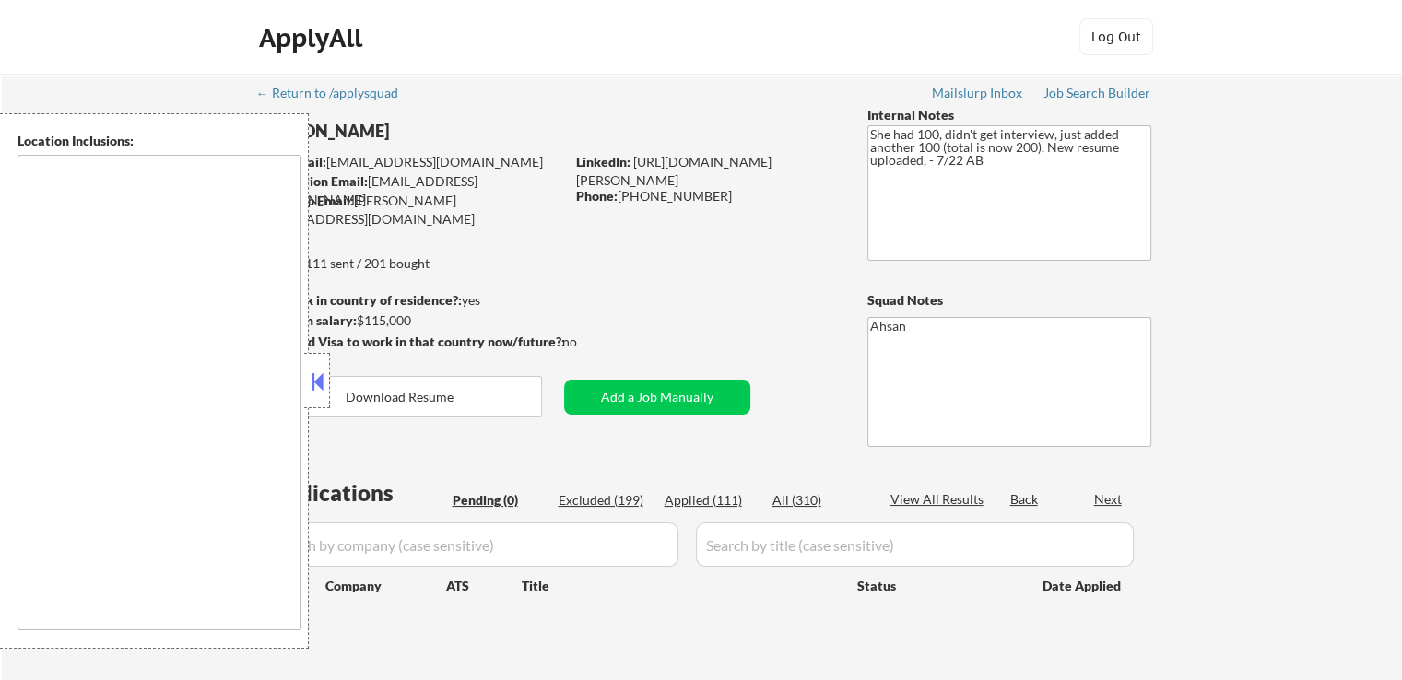
type textarea "[GEOGRAPHIC_DATA], [GEOGRAPHIC_DATA] [GEOGRAPHIC_DATA], [GEOGRAPHIC_DATA] [GEOG…"
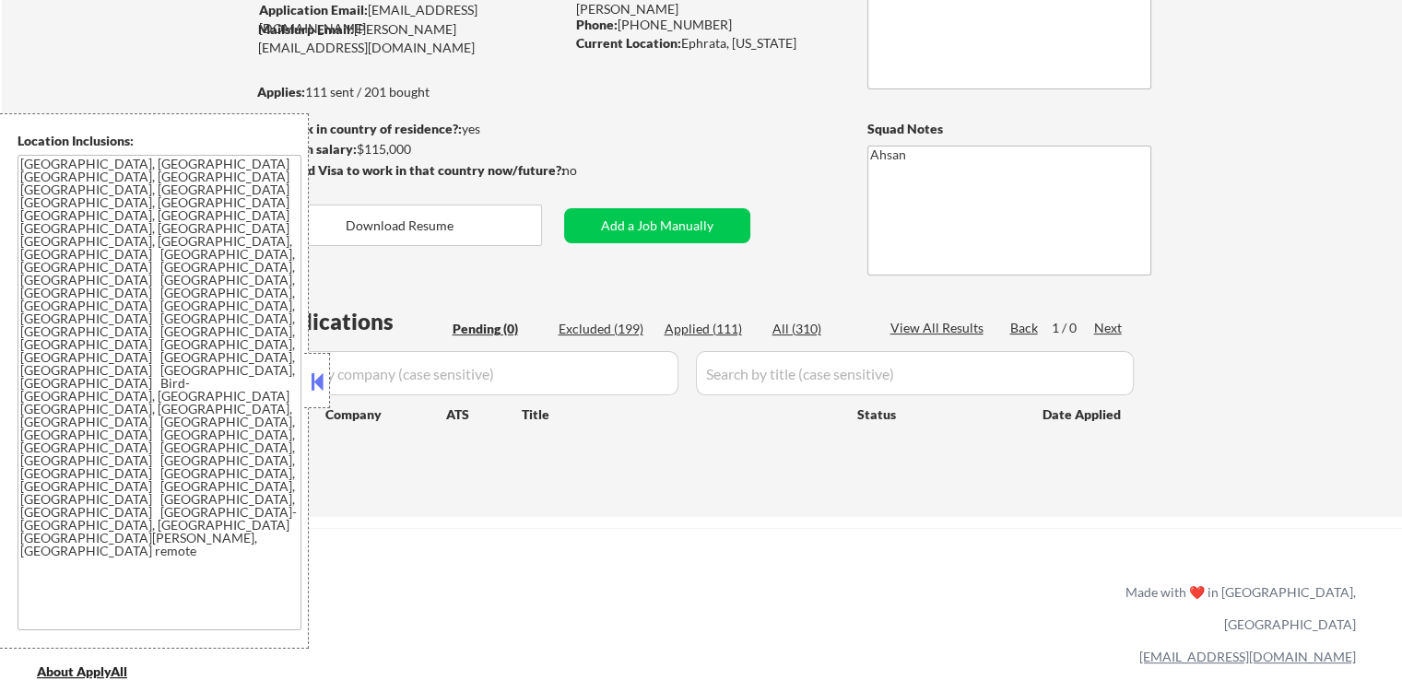
scroll to position [369, 0]
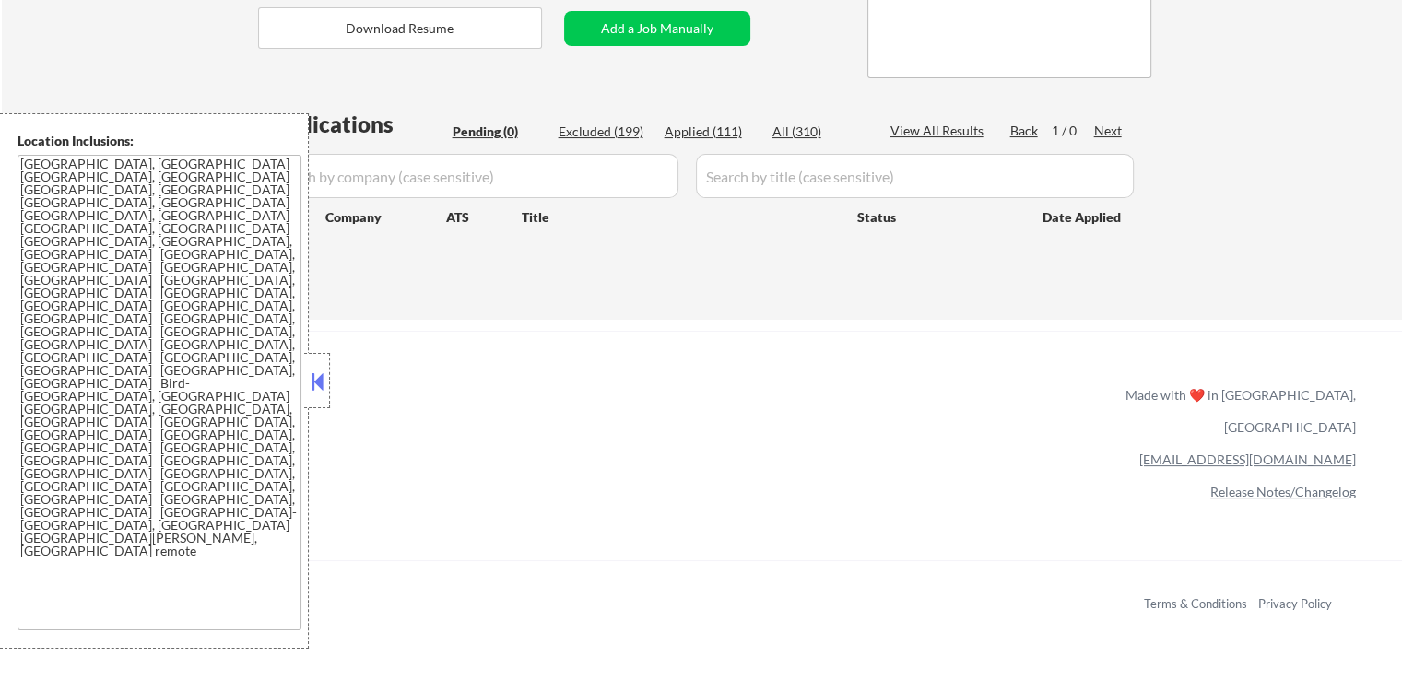
click at [306, 392] on div at bounding box center [317, 380] width 26 height 55
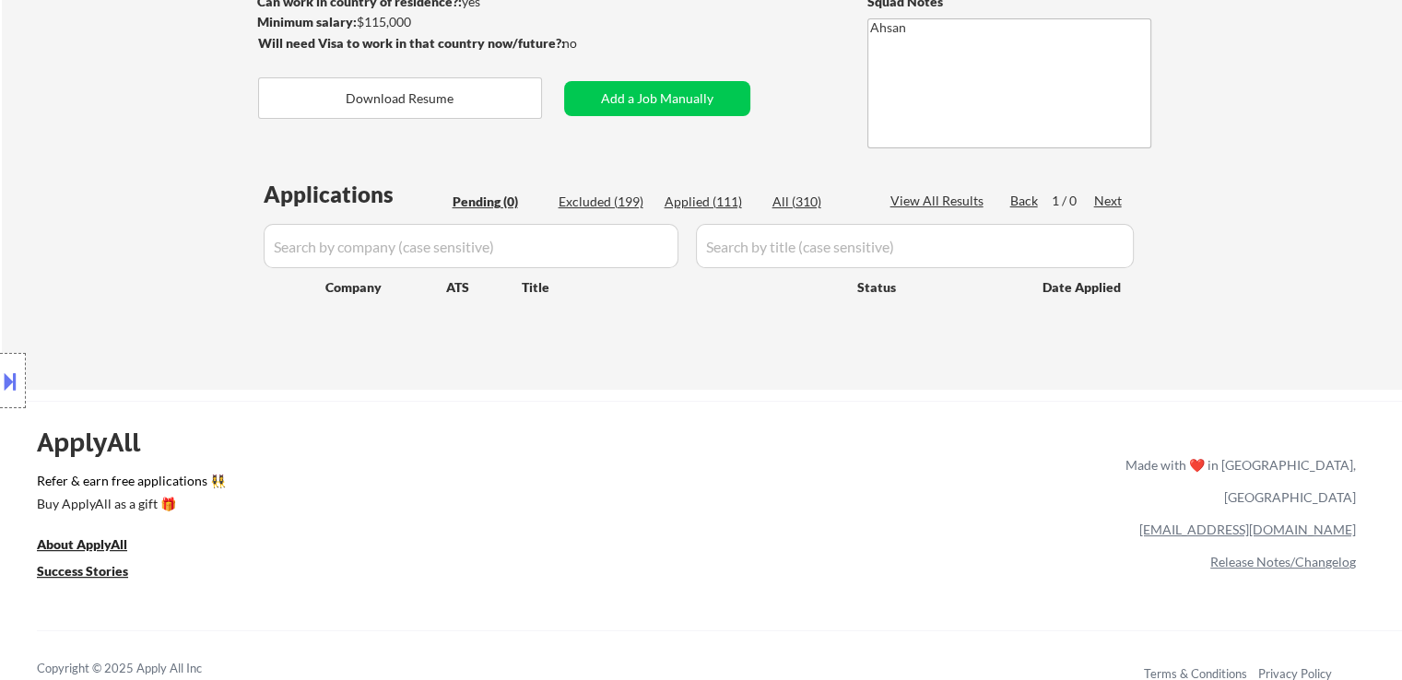
scroll to position [277, 0]
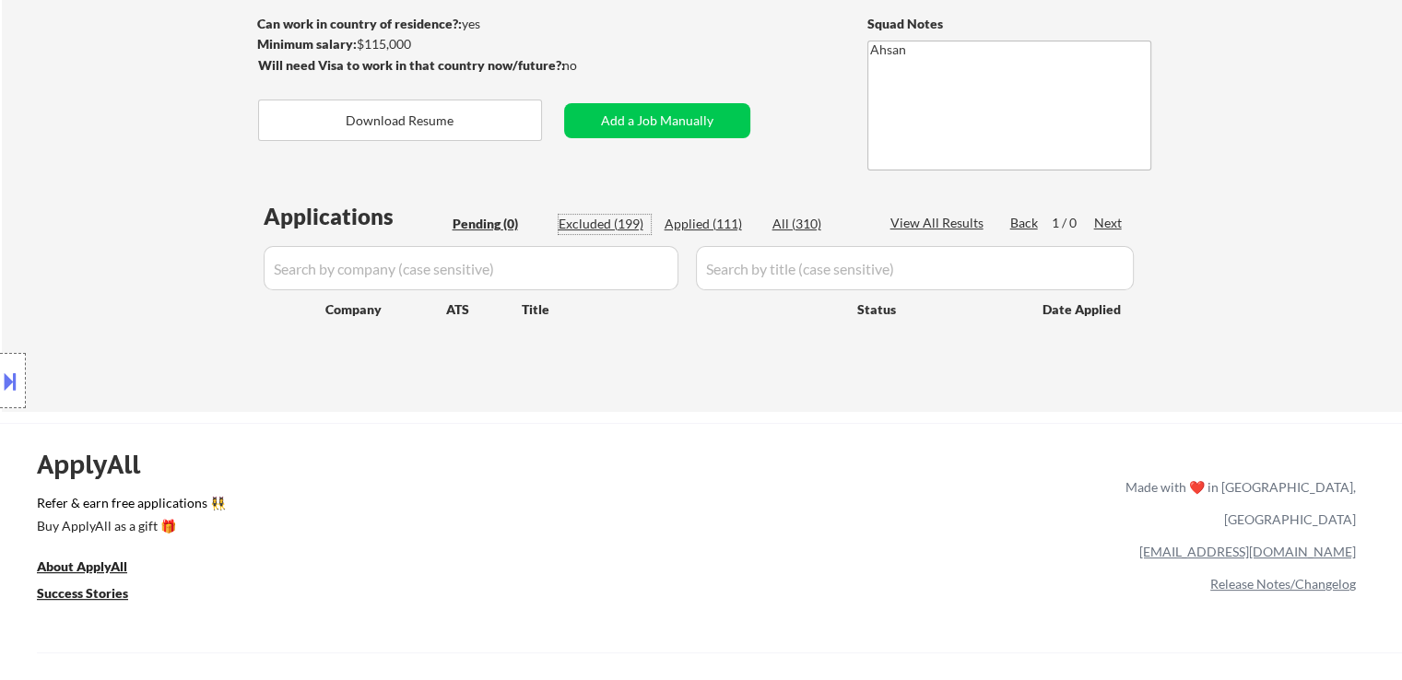
click at [615, 223] on div "Excluded (199)" at bounding box center [605, 224] width 92 height 18
select select ""excluded""
select select ""excluded__expired_""
select select ""excluded__salary_""
select select ""excluded""
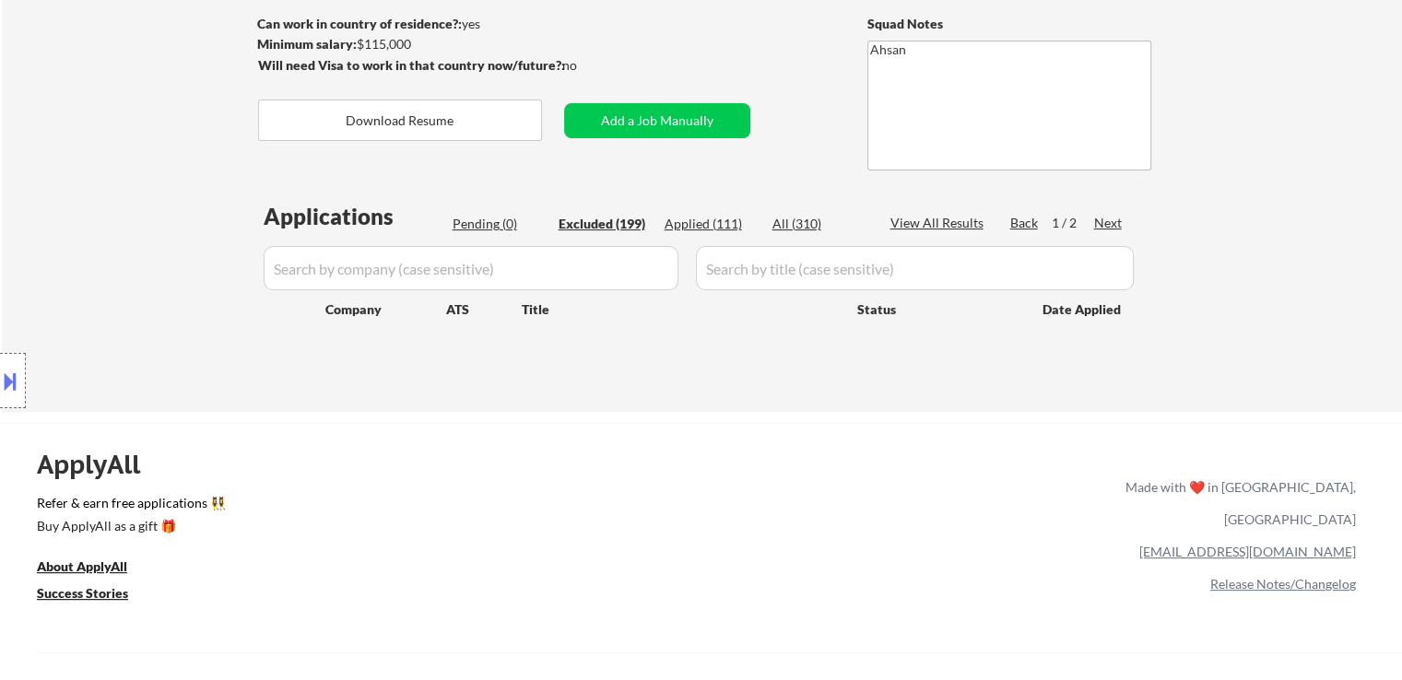
select select ""excluded__location_""
select select ""excluded__other_""
select select ""excluded__expired_""
select select ""excluded__other_""
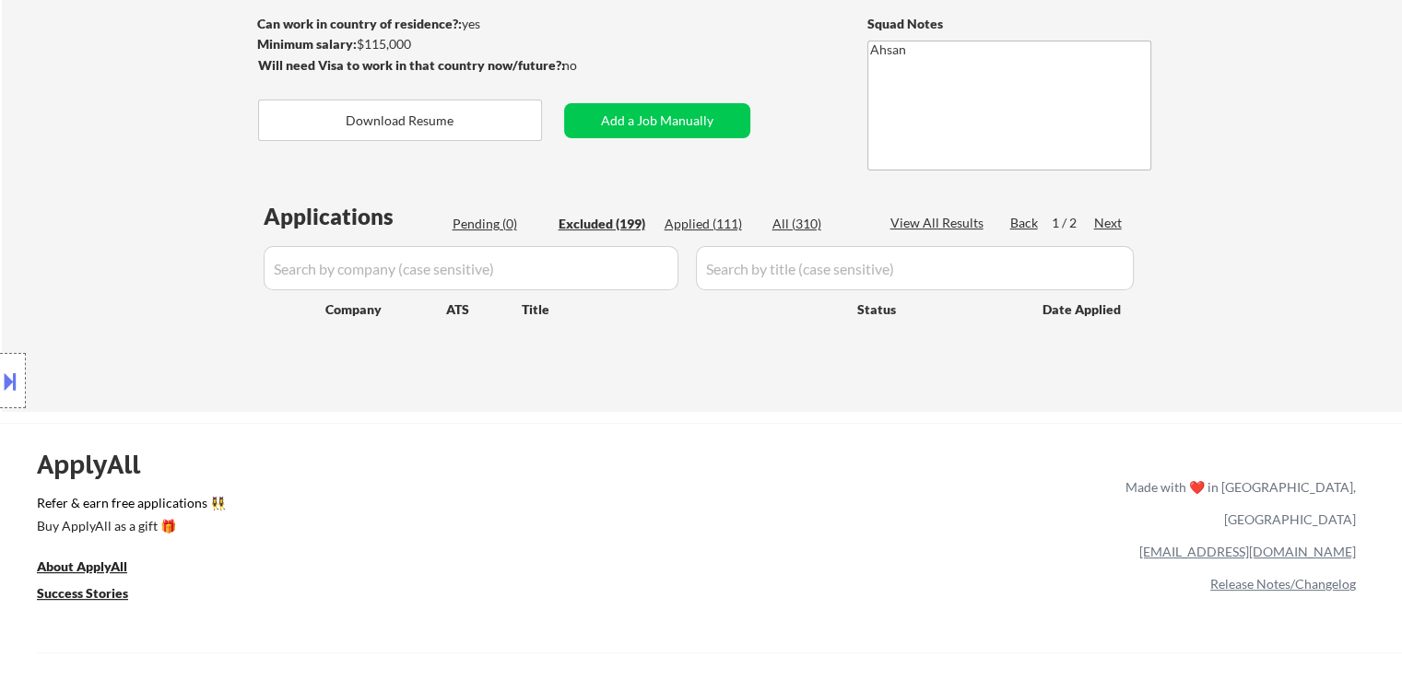
select select ""excluded__location_""
select select ""excluded__expired_""
select select ""excluded""
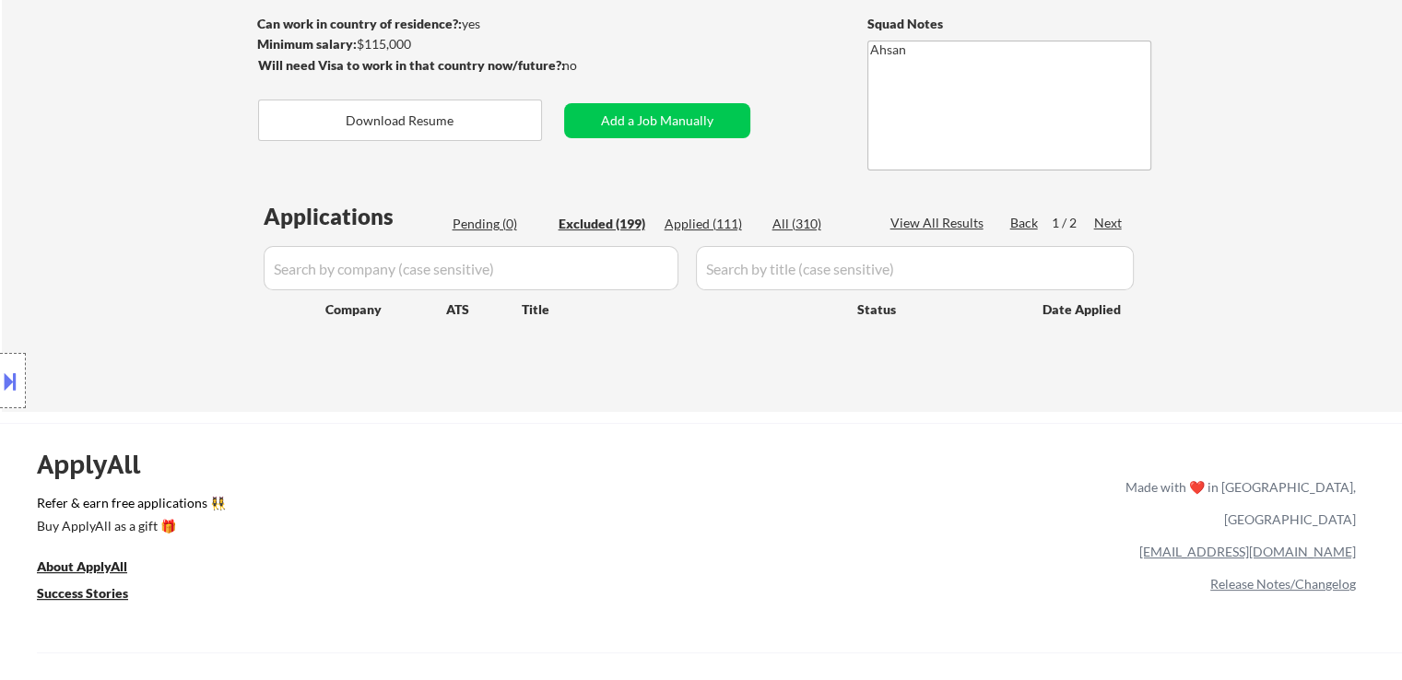
select select ""excluded__expired_""
select select ""excluded__location_""
select select ""excluded__expired_""
select select ""excluded__location_""
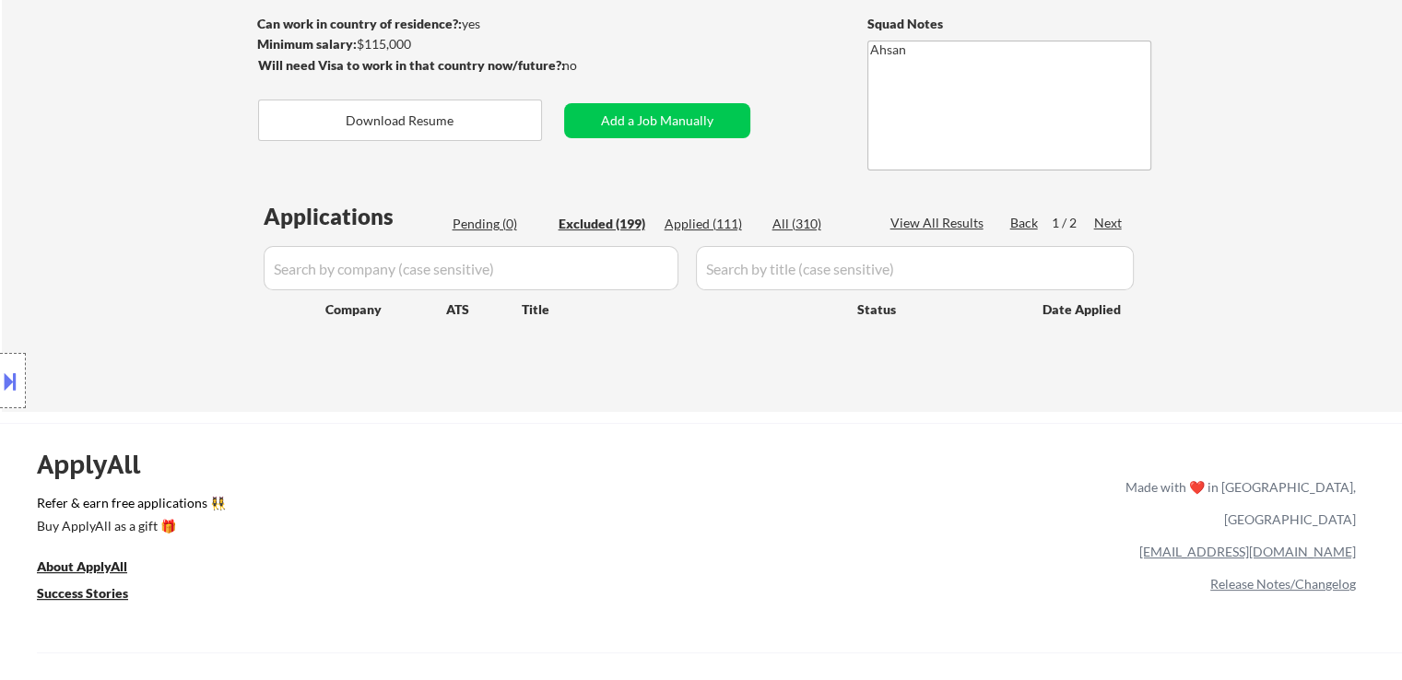
select select ""excluded__location_""
select select ""excluded""
select select ""excluded__salary_""
select select ""excluded__other_""
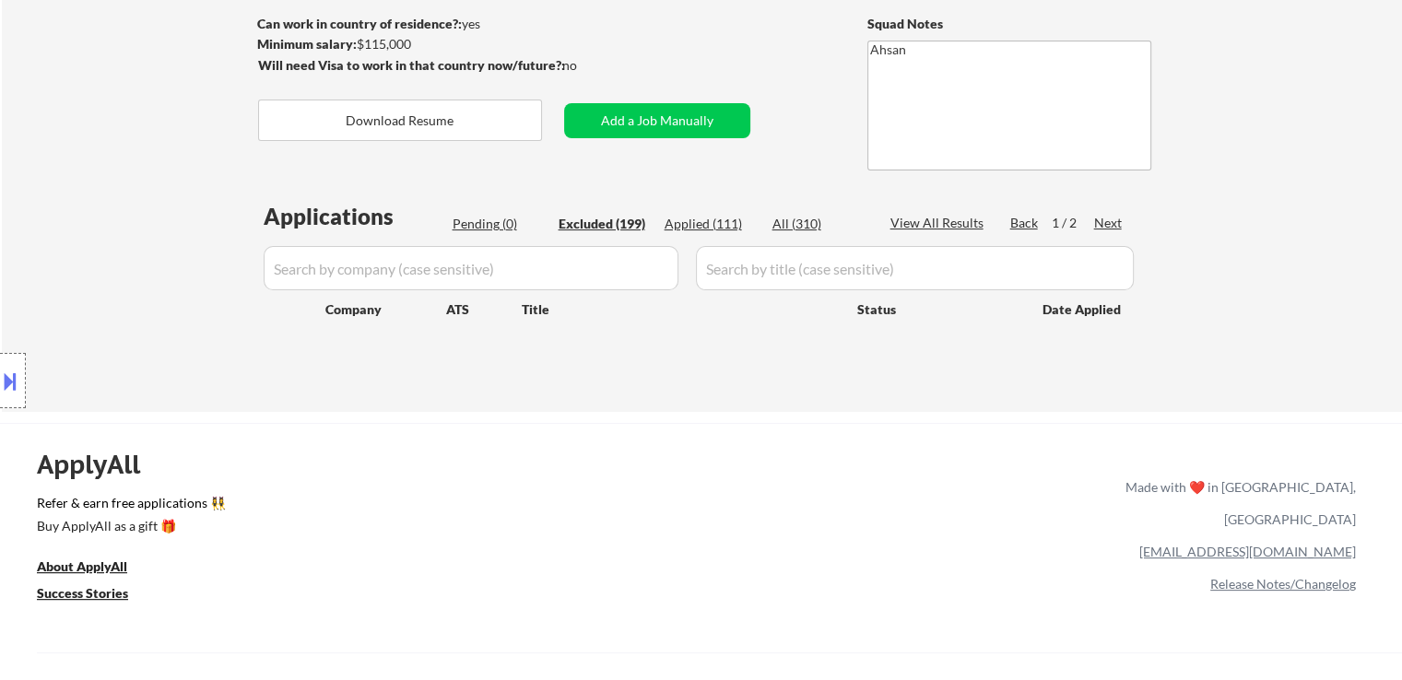
select select ""excluded__location_""
select select ""excluded__expired_""
select select ""excluded__other_""
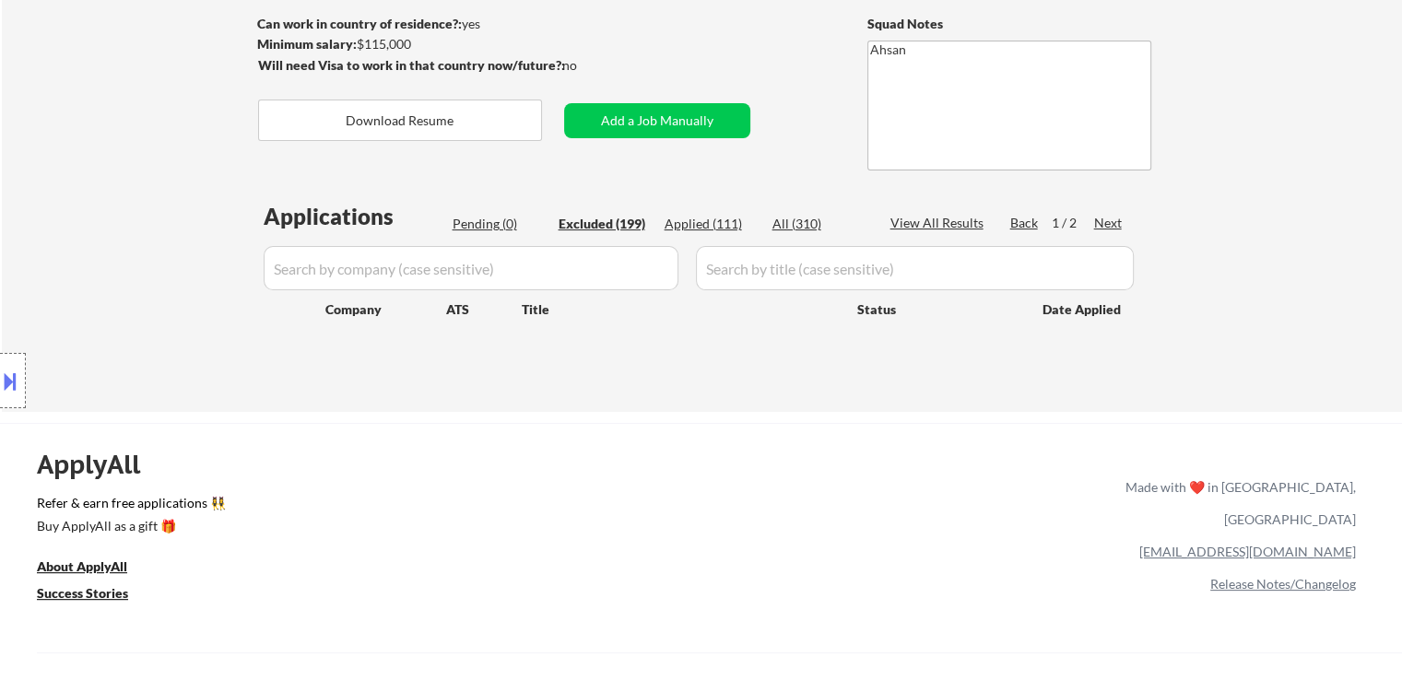
select select ""excluded__expired_""
select select ""excluded""
select select ""excluded__other_""
select select ""excluded__expired_""
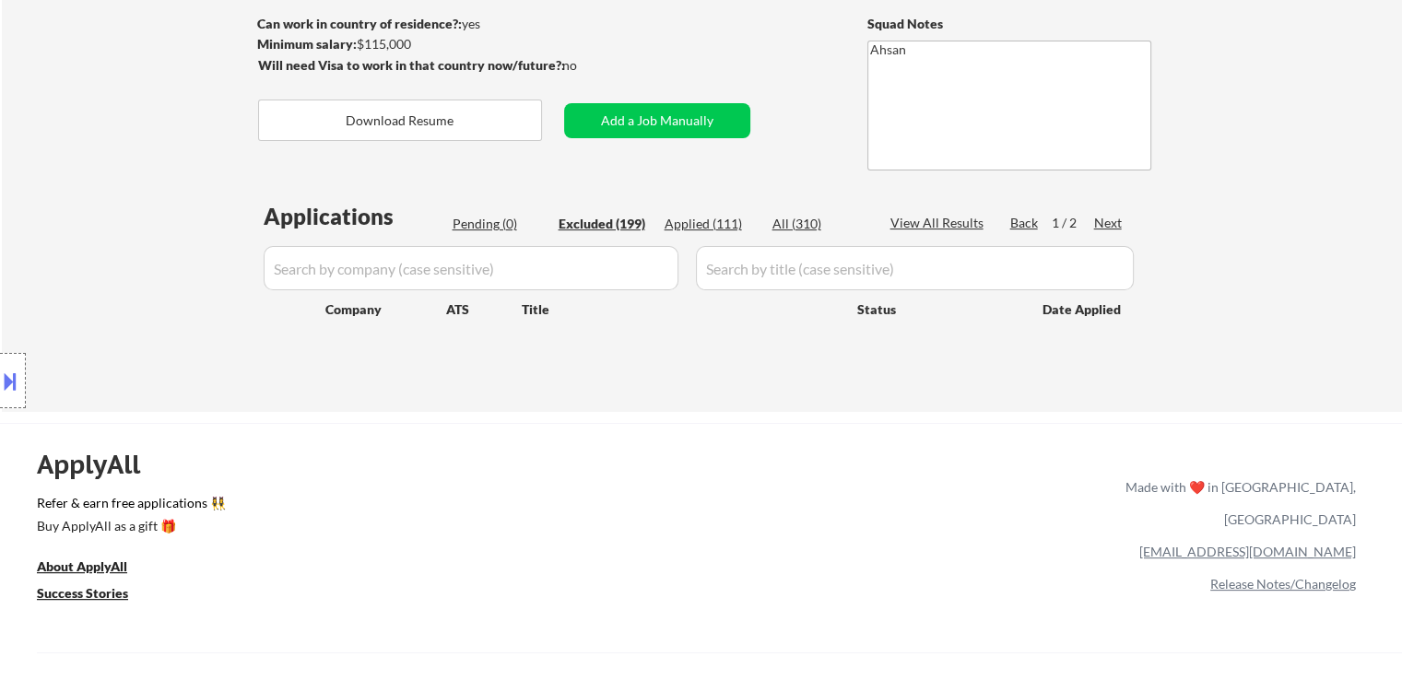
select select ""excluded__salary_""
select select ""excluded""
select select ""excluded__salary_""
select select ""excluded__other_""
select select ""excluded__location_""
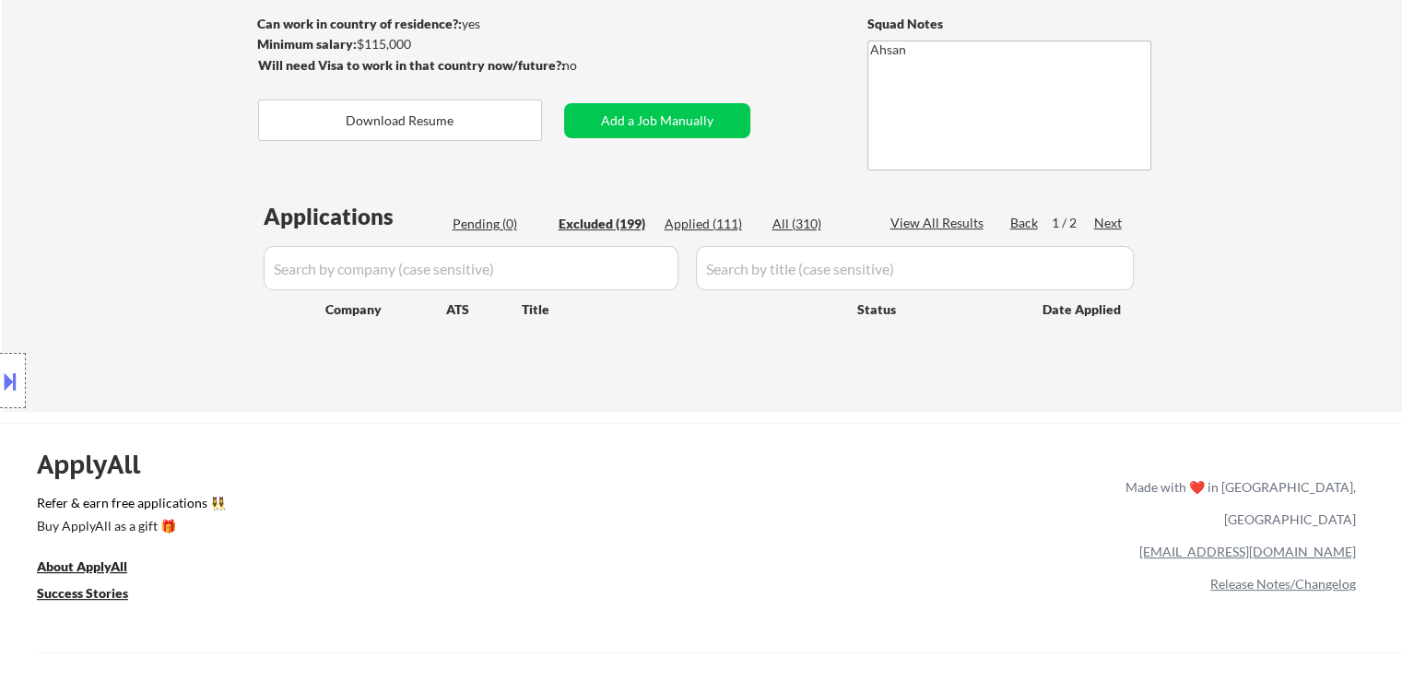
select select ""excluded__other_""
select select ""excluded""
select select ""excluded__salary_""
select select ""excluded""
select select ""excluded__salary_""
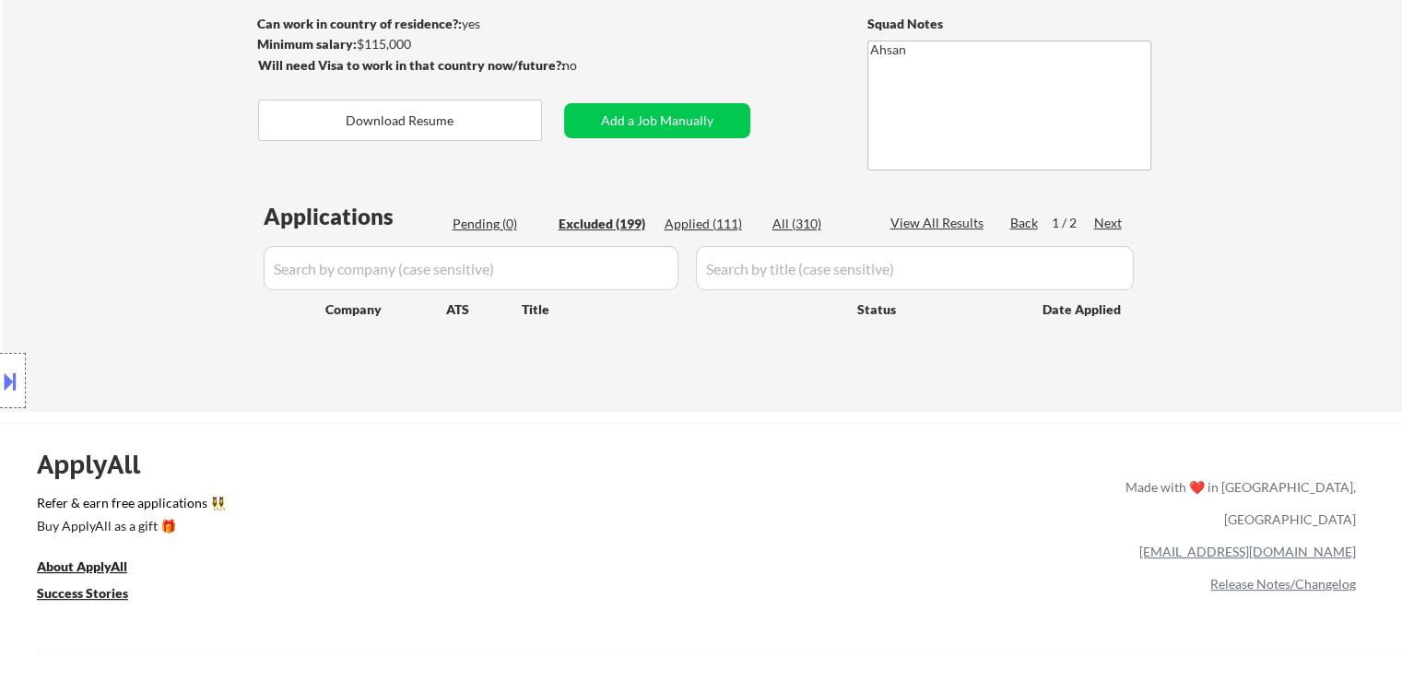
select select ""excluded__location_""
select select ""excluded""
select select ""excluded__location_""
select select ""excluded__other_""
select select ""excluded""
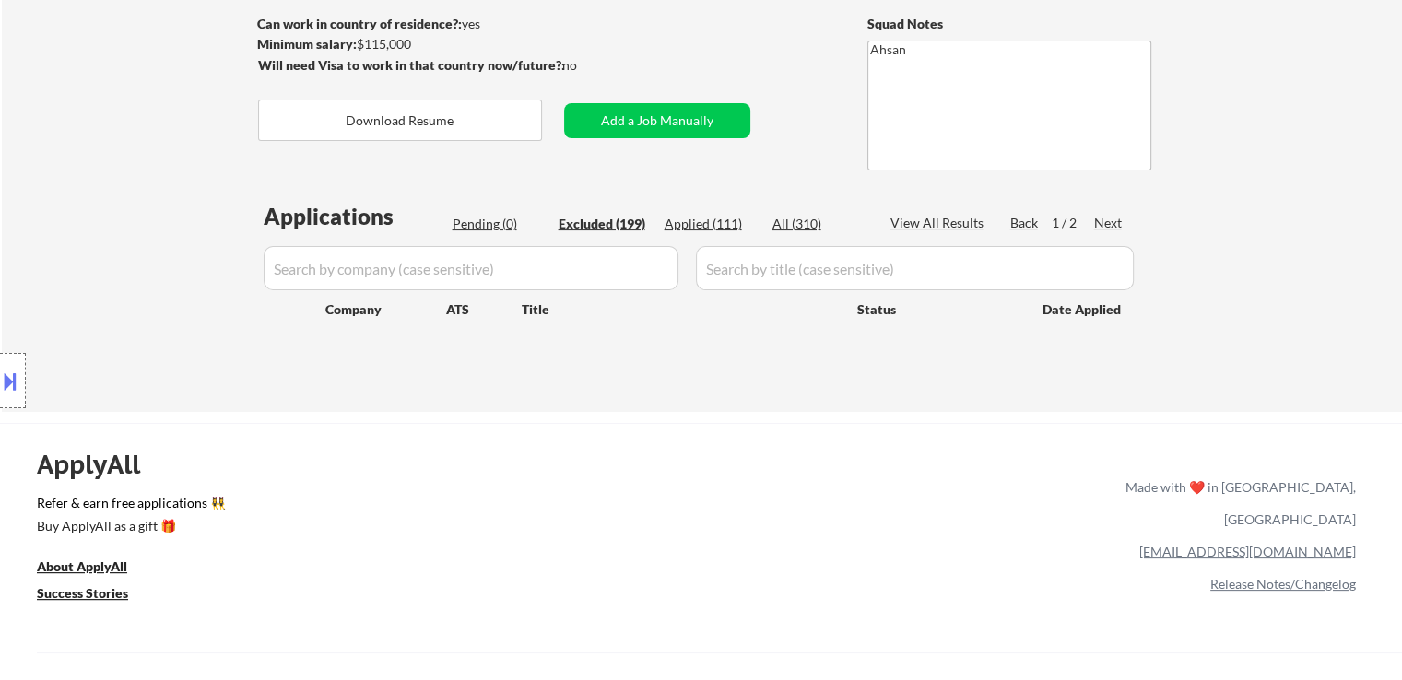
select select ""excluded__other_""
select select ""excluded""
select select ""excluded__other_""
select select ""excluded__expired_""
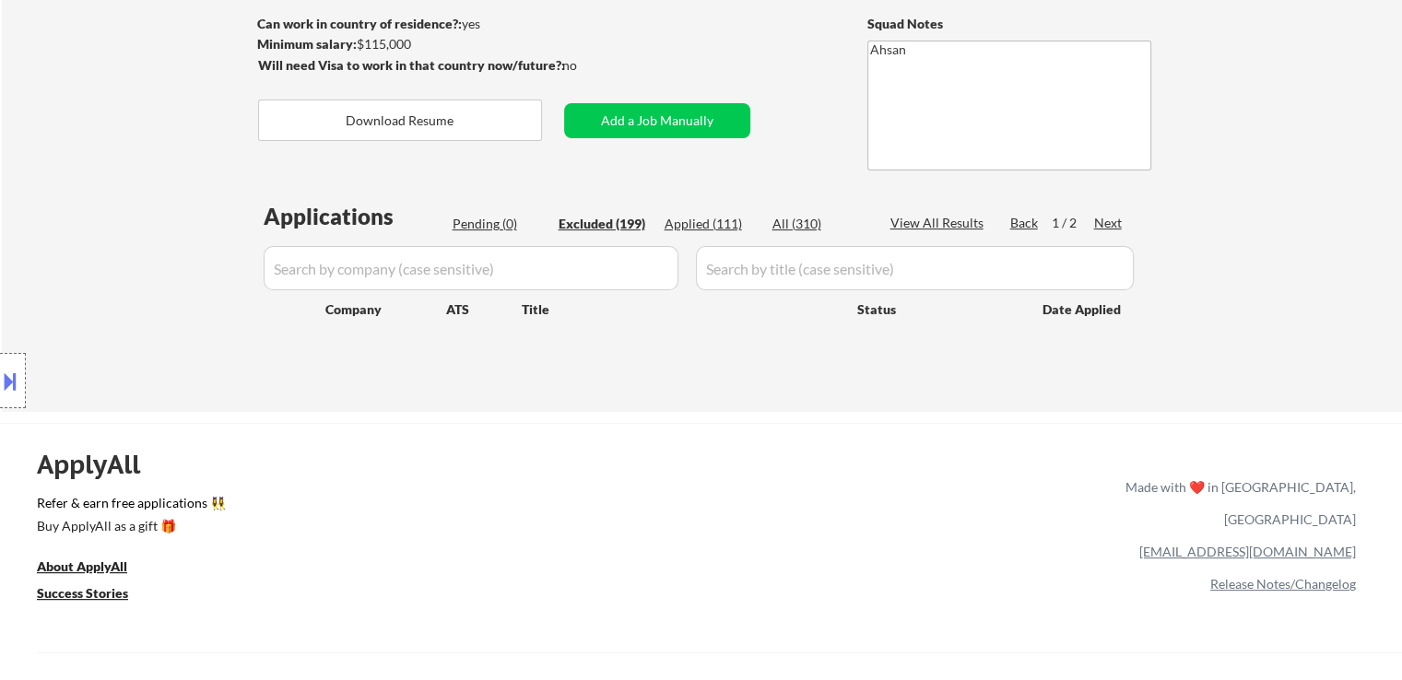
select select ""excluded__salary_""
select select ""excluded__other_""
select select ""excluded__salary_""
select select ""excluded__expired_""
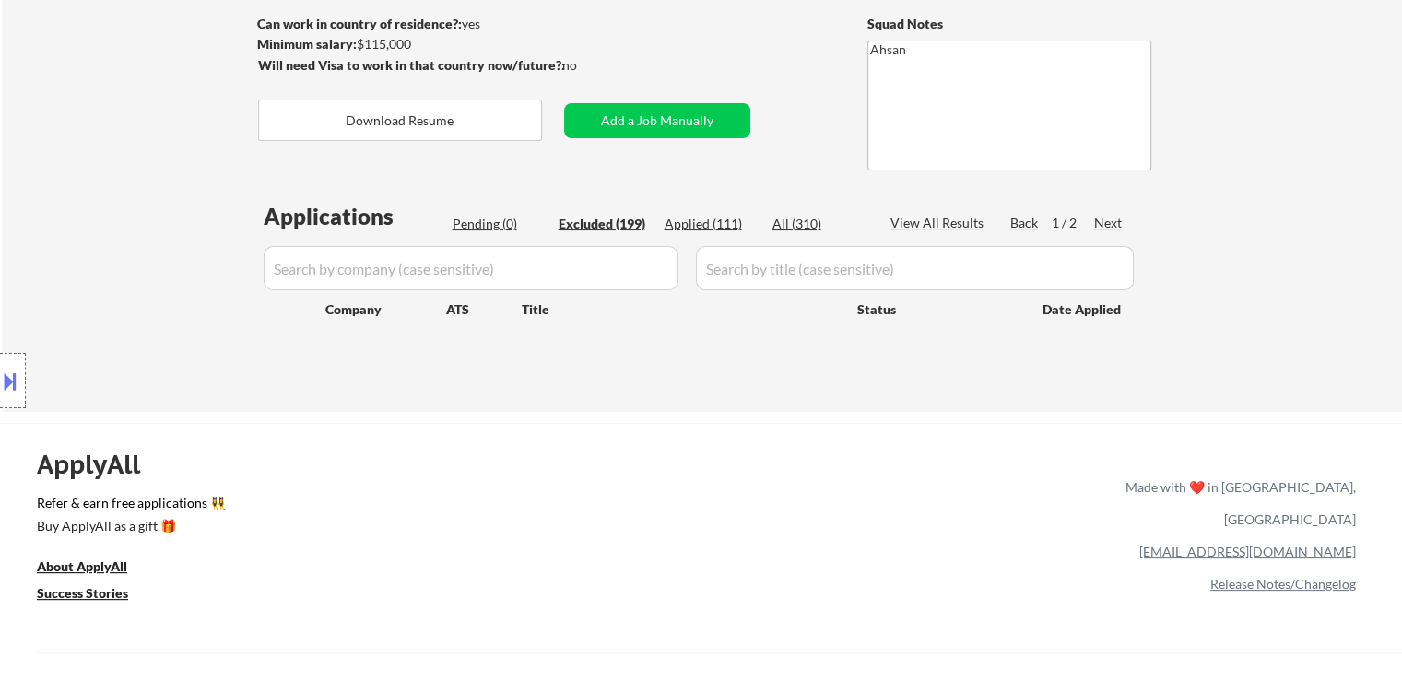
select select ""excluded""
select select ""excluded__other_""
select select ""excluded__salary_""
select select ""excluded__expired_""
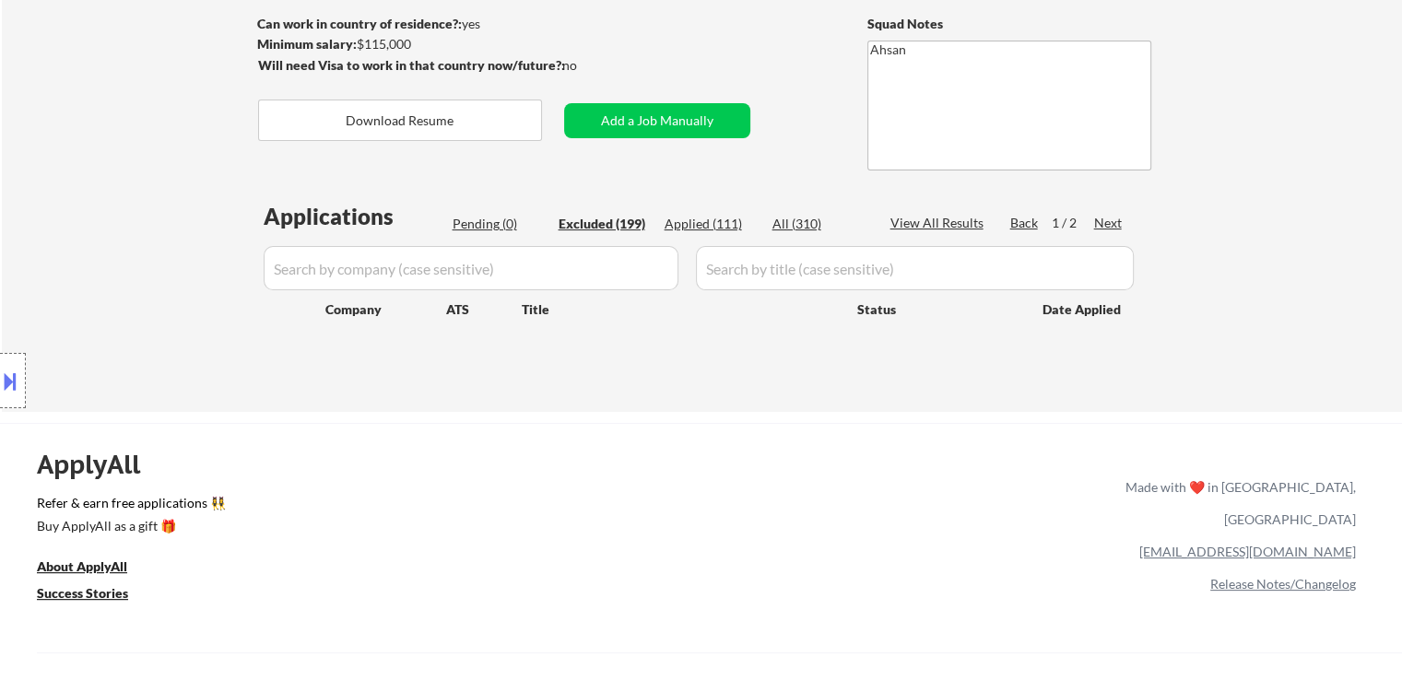
select select ""excluded__expired_""
select select ""excluded__other_""
select select ""excluded__location_""
select select ""excluded""
select select ""excluded__location_""
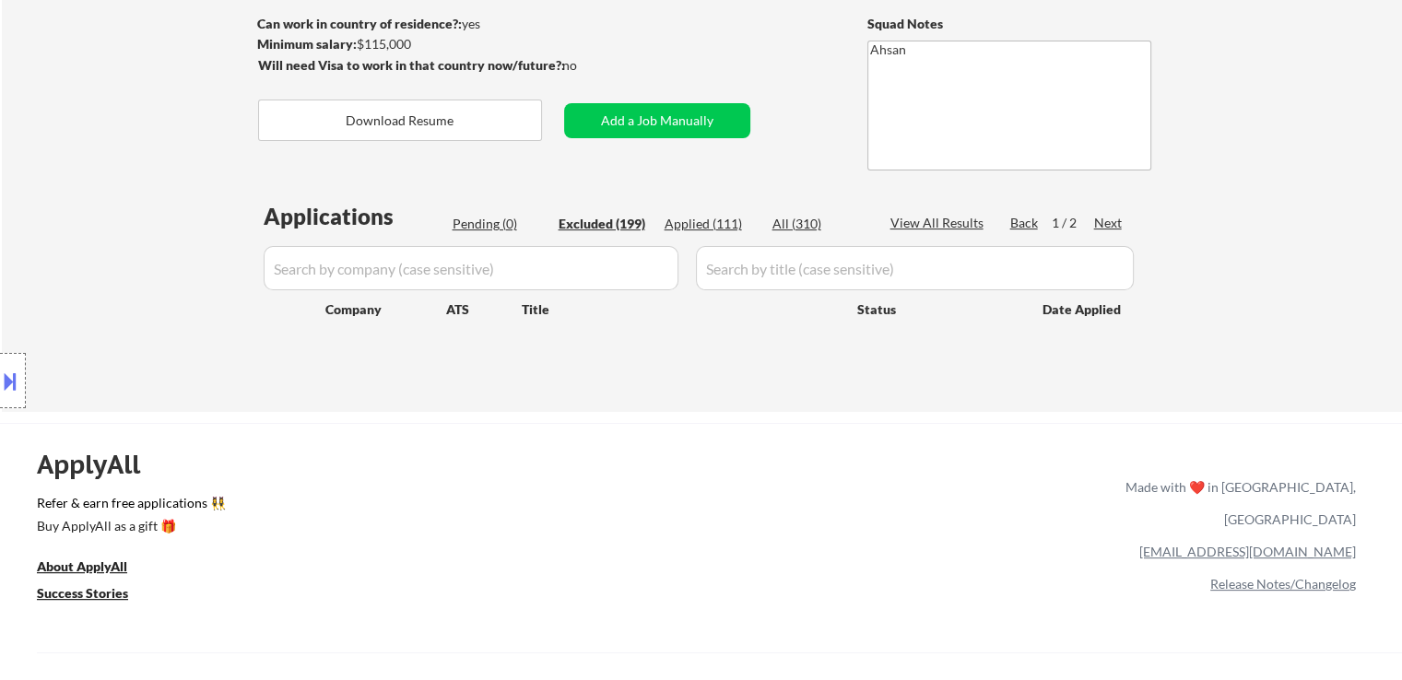
select select ""excluded__other_""
select select ""excluded""
select select ""excluded__salary_""
select select ""excluded__expired_""
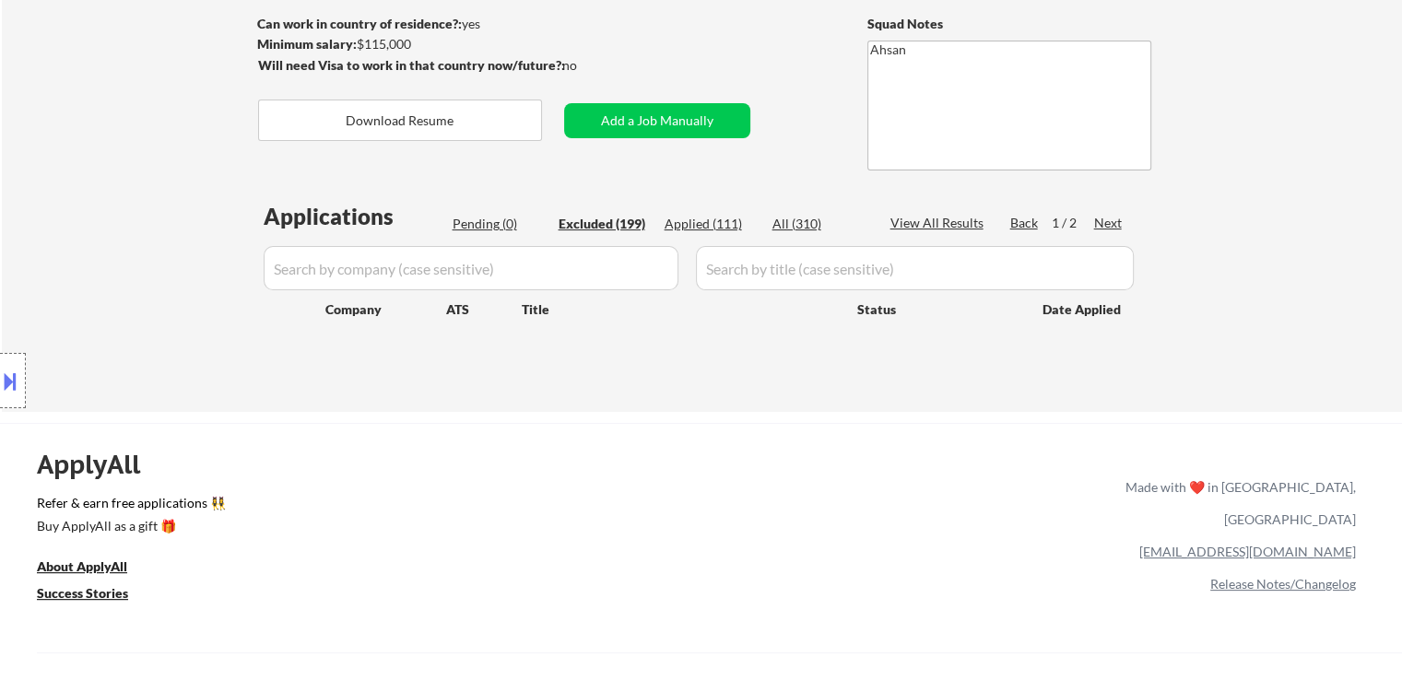
select select ""excluded""
select select ""excluded__other_""
select select ""excluded__salary_""
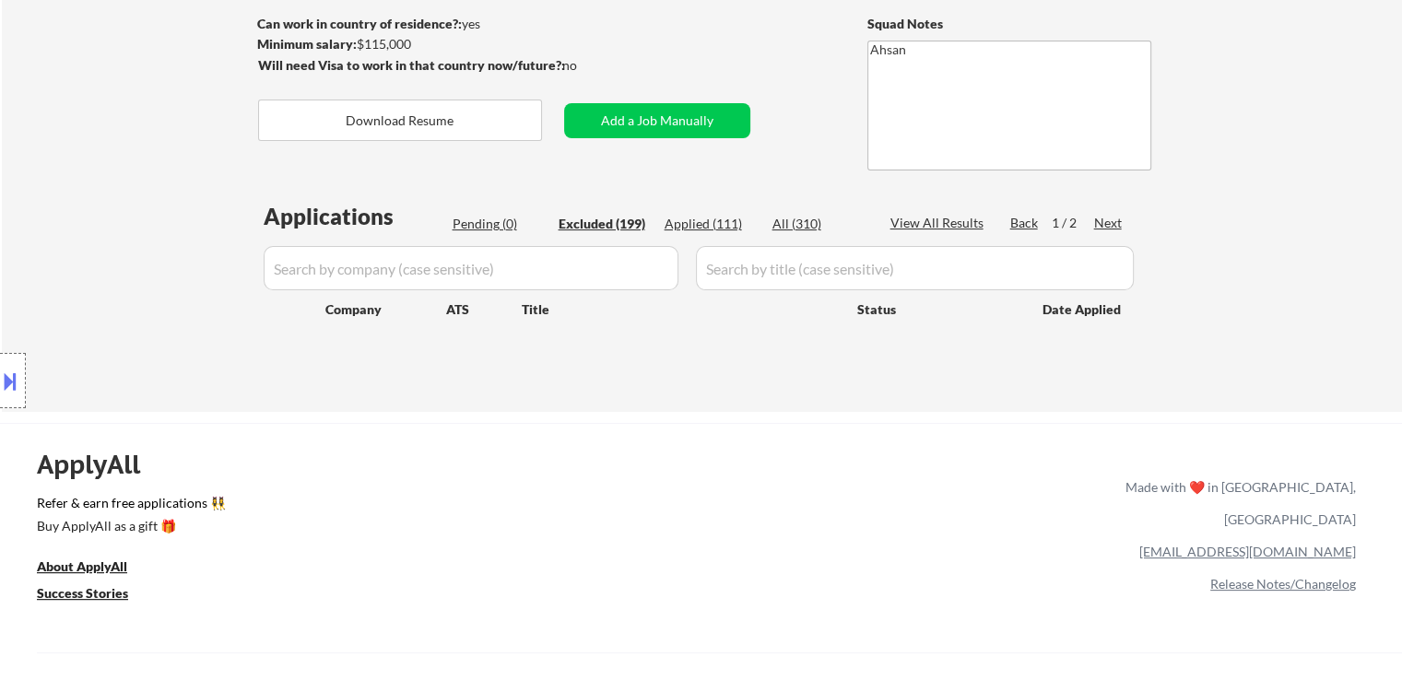
select select ""excluded""
select select ""excluded__location_""
select select ""excluded""
select select ""excluded__expired_""
select select ""excluded__salary_""
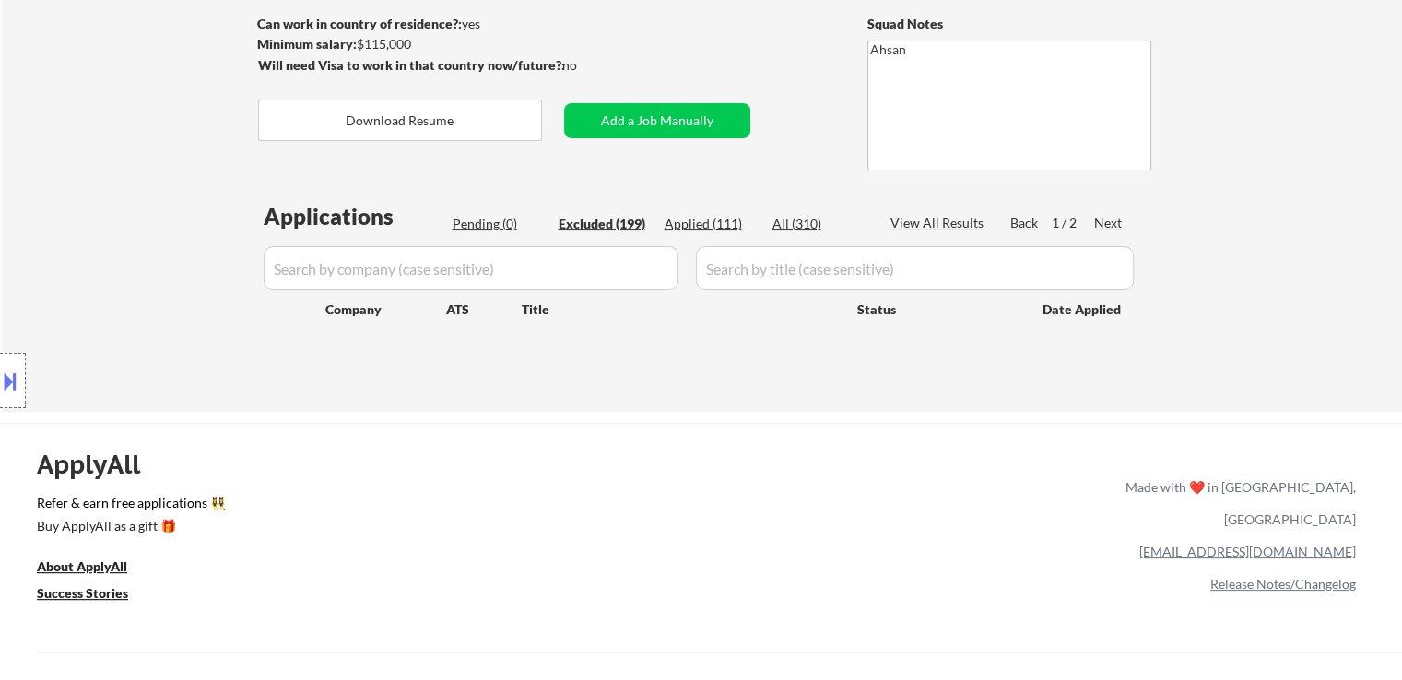
select select ""excluded__location_""
select select ""excluded__salary_""
select select ""excluded__other_""
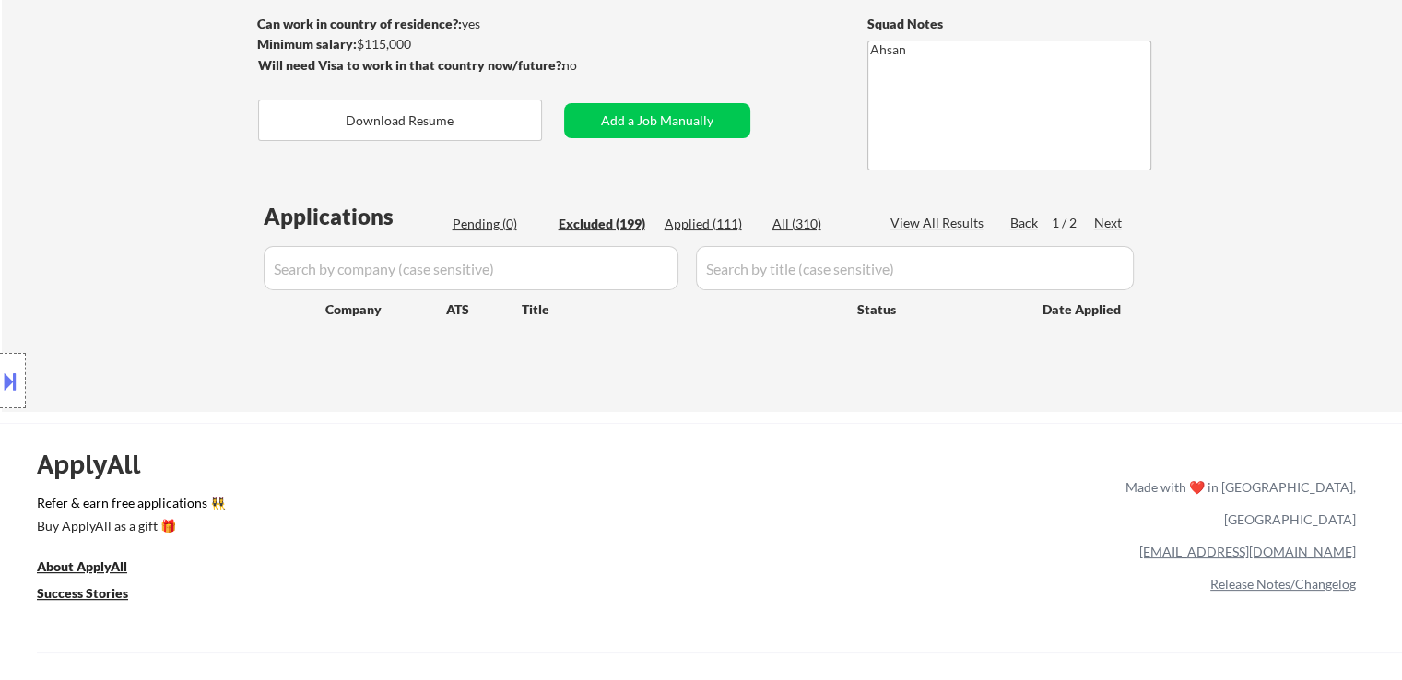
select select ""excluded__salary_""
select select ""excluded__other_""
select select ""excluded__salary_""
select select ""excluded__expired_""
select select ""excluded__location_""
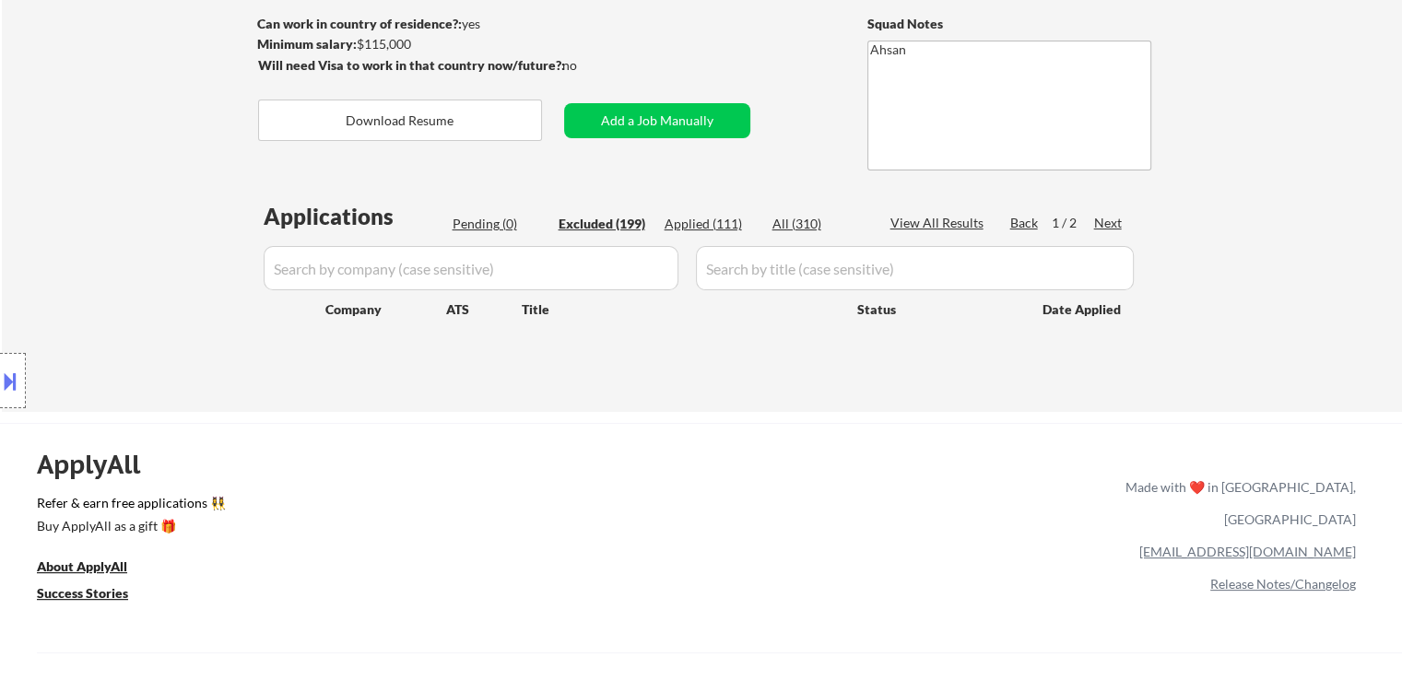
select select ""excluded__location_""
select select ""excluded__expired_""
select select ""excluded__other_""
select select ""excluded__expired_""
select select ""excluded""
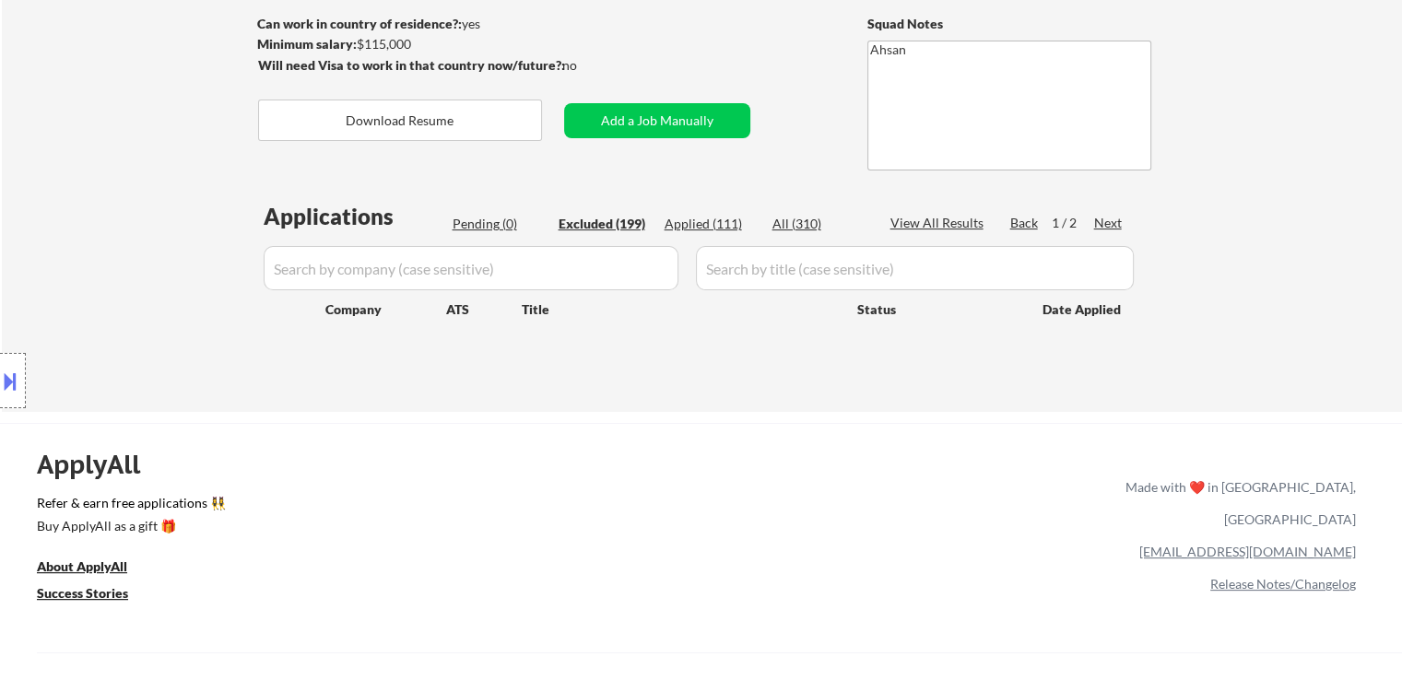
select select ""excluded__expired_""
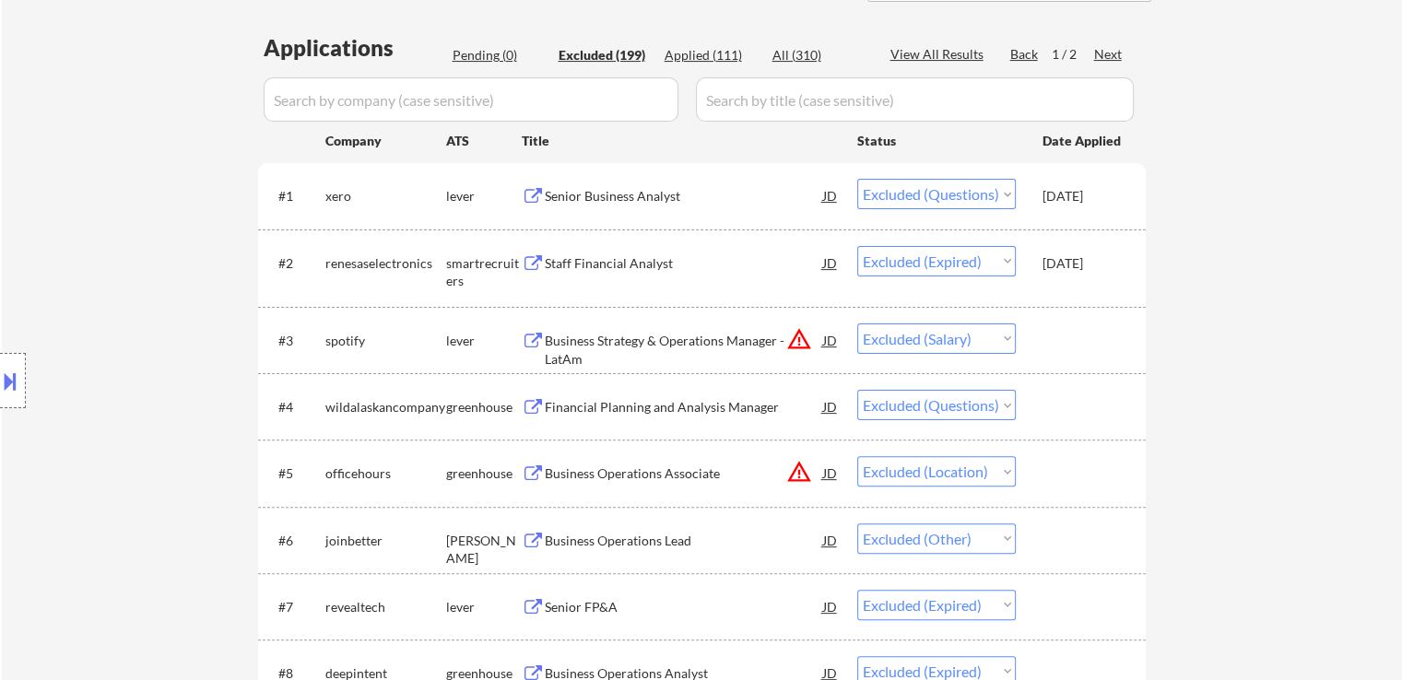
scroll to position [461, 0]
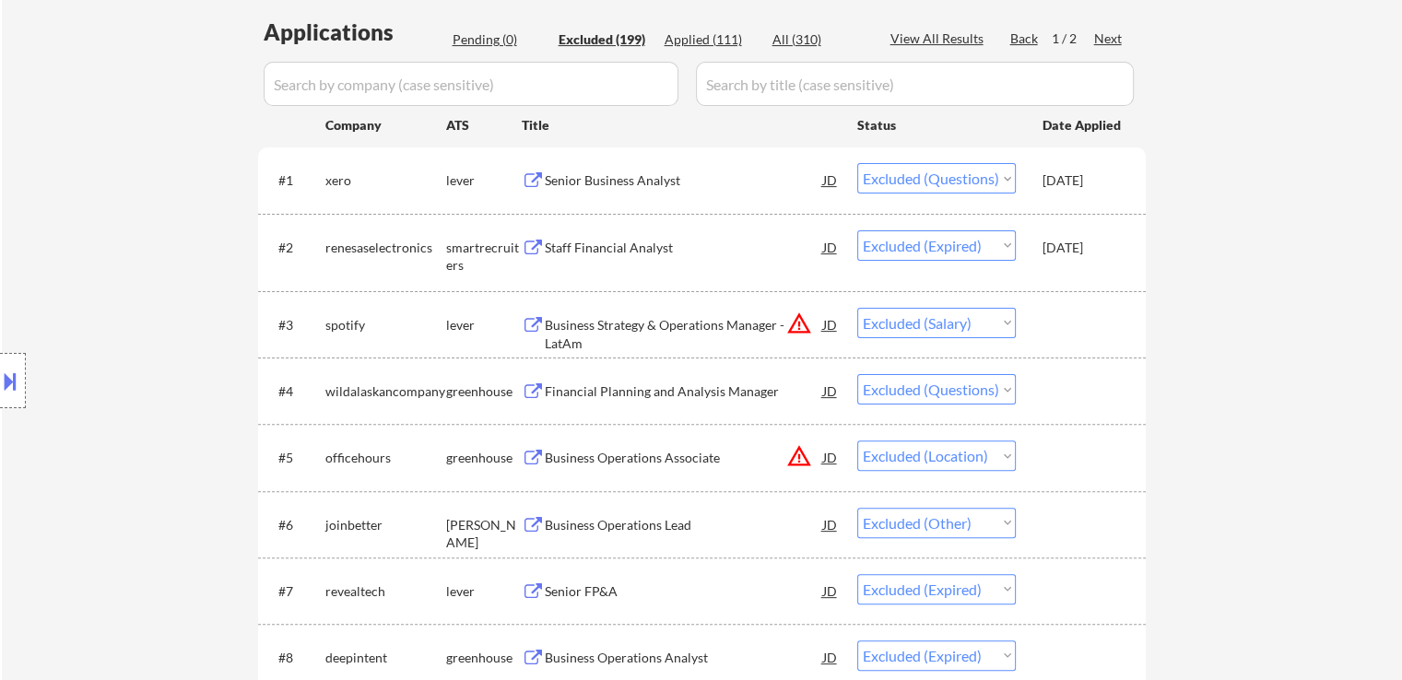
click at [579, 336] on div "Business Strategy & Operations Manager - LatAm" at bounding box center [684, 324] width 278 height 33
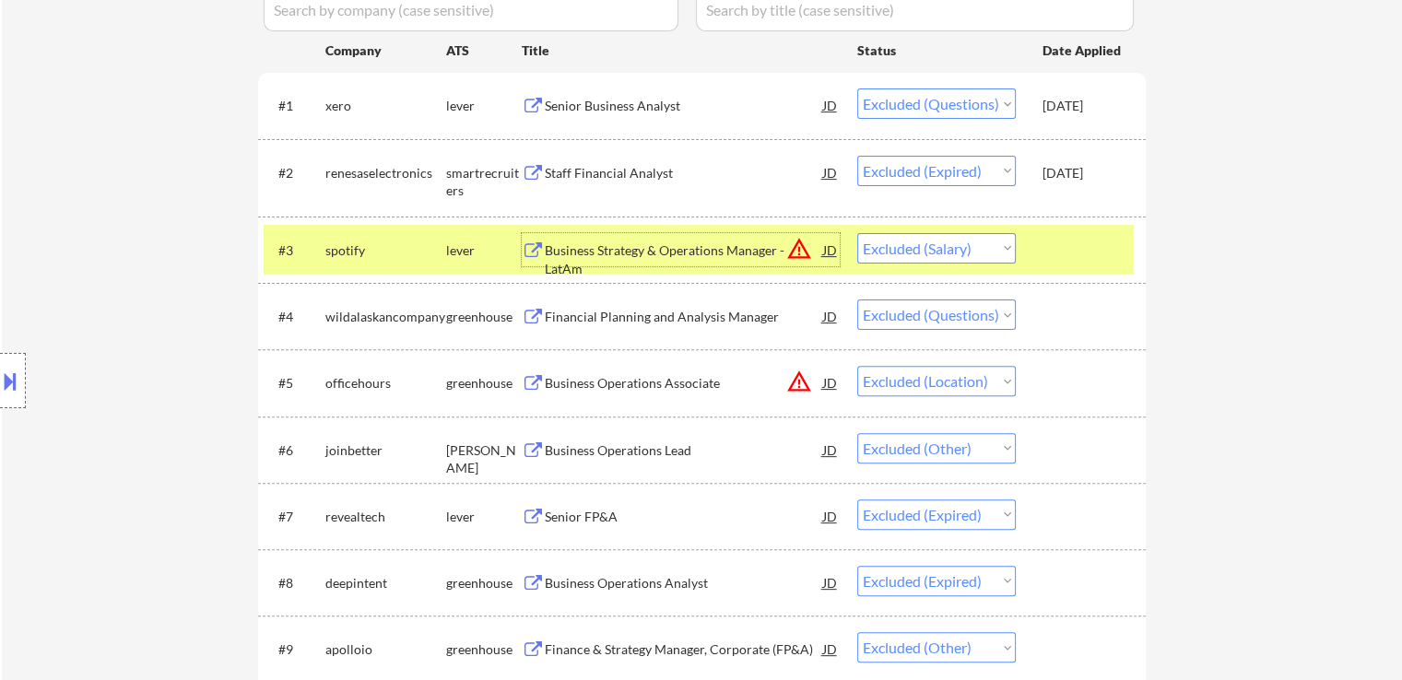
scroll to position [645, 0]
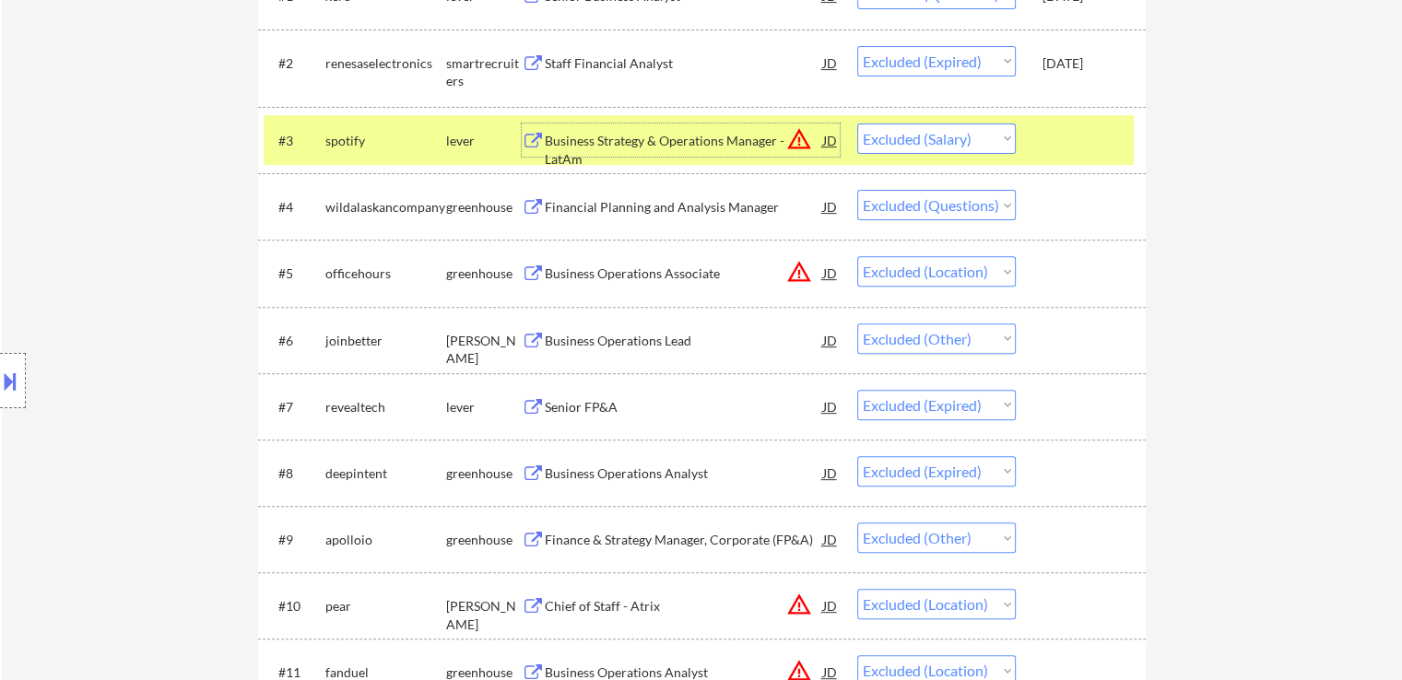
click at [614, 281] on div "Business Operations Associate" at bounding box center [684, 274] width 278 height 18
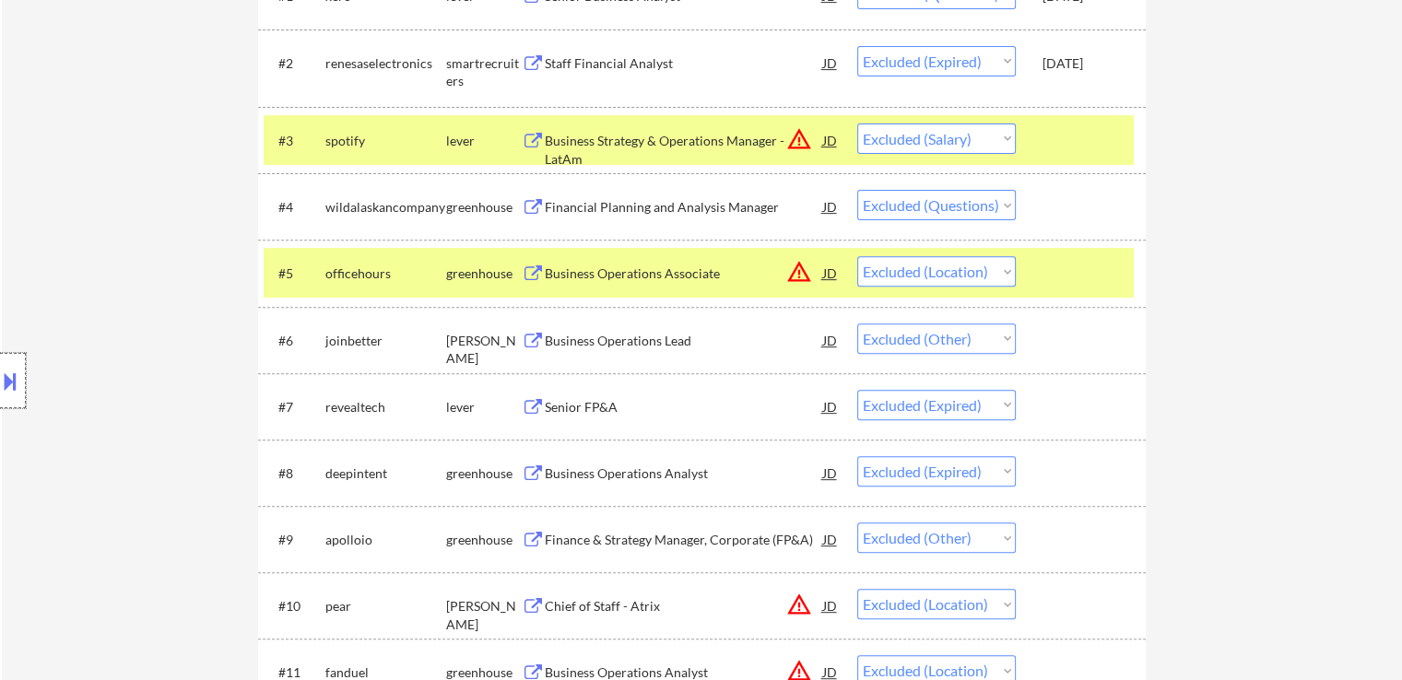
click at [15, 402] on div at bounding box center [13, 380] width 26 height 55
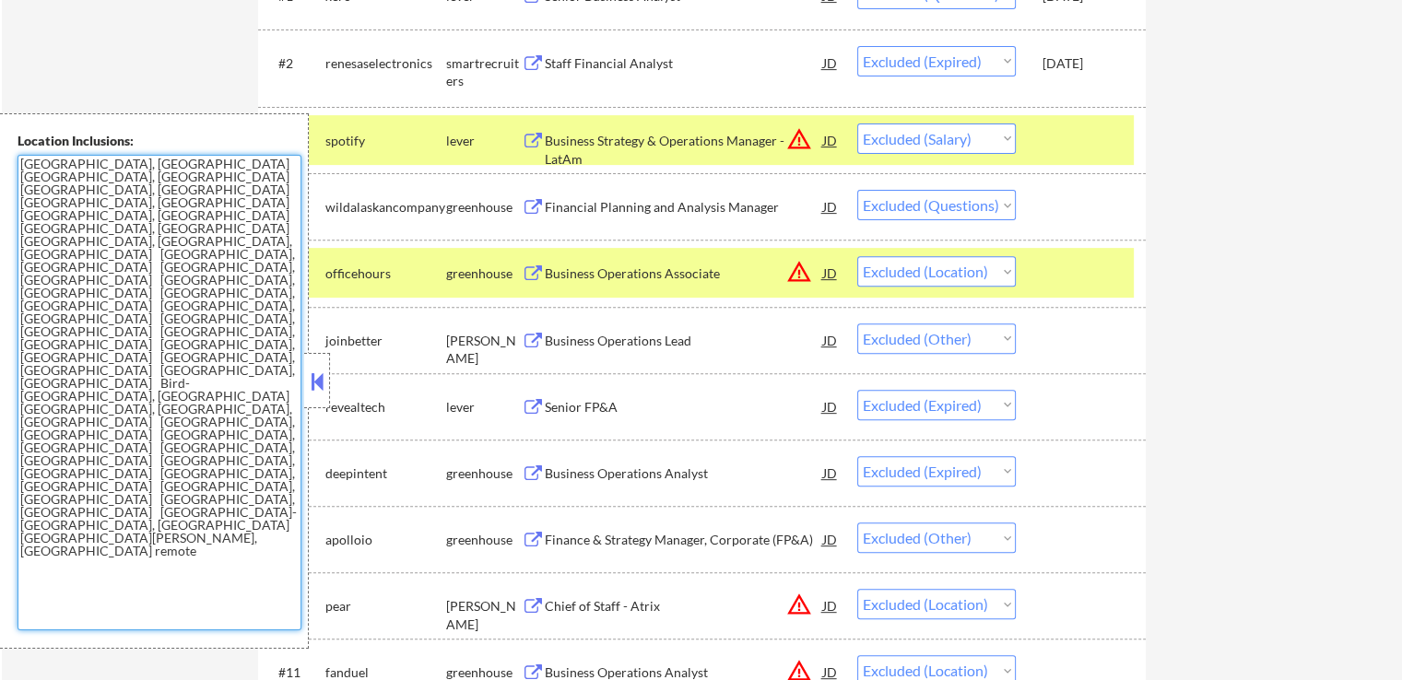
drag, startPoint x: 96, startPoint y: 285, endPoint x: 0, endPoint y: 152, distance: 163.8
click at [0, 152] on div "Location Inclusions: [GEOGRAPHIC_DATA], [GEOGRAPHIC_DATA] [GEOGRAPHIC_DATA], [G…" at bounding box center [154, 381] width 309 height 536
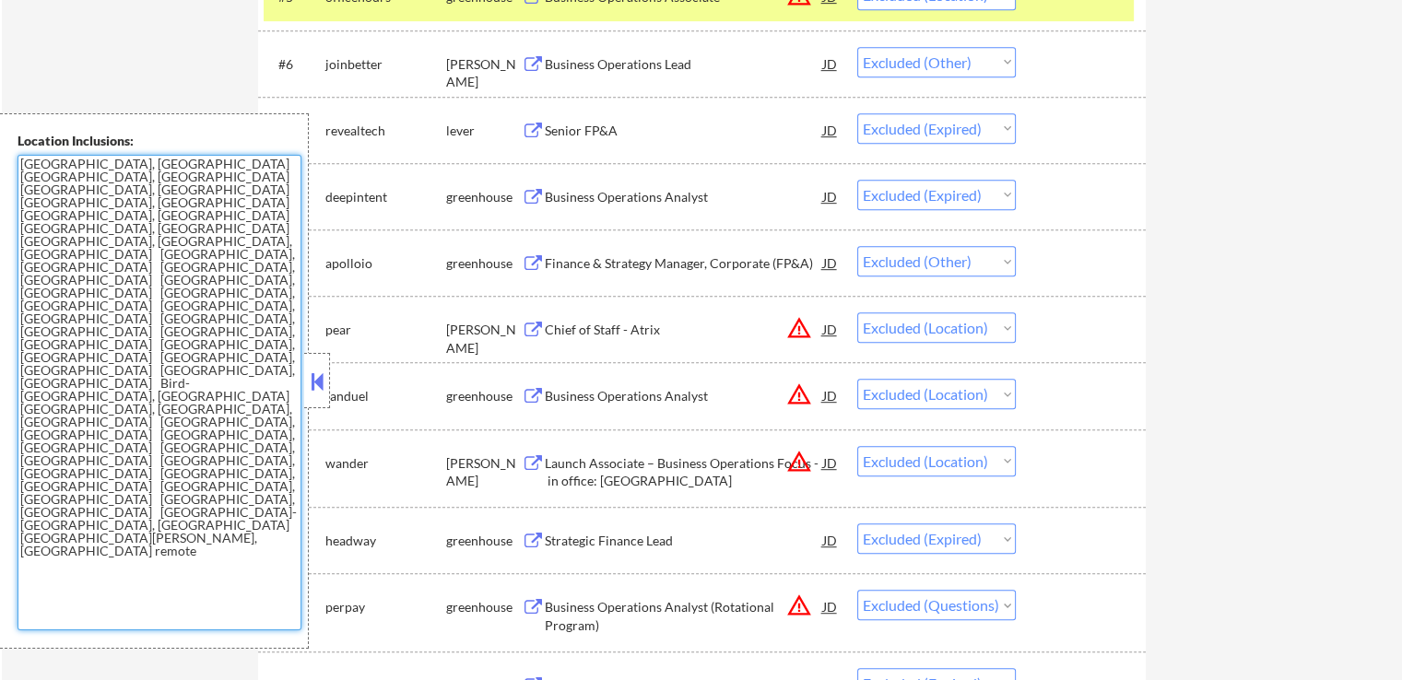
scroll to position [1014, 0]
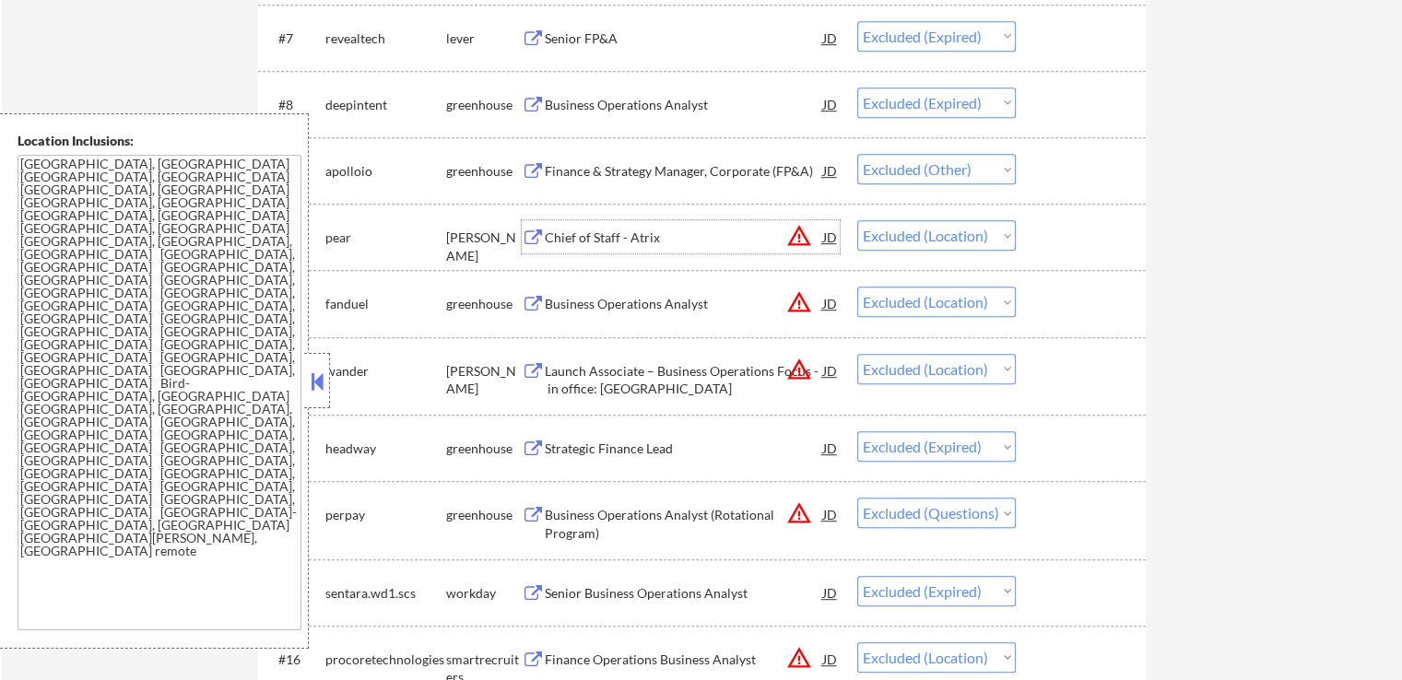
click at [554, 233] on div "Chief of Staff - Atrix" at bounding box center [684, 238] width 278 height 18
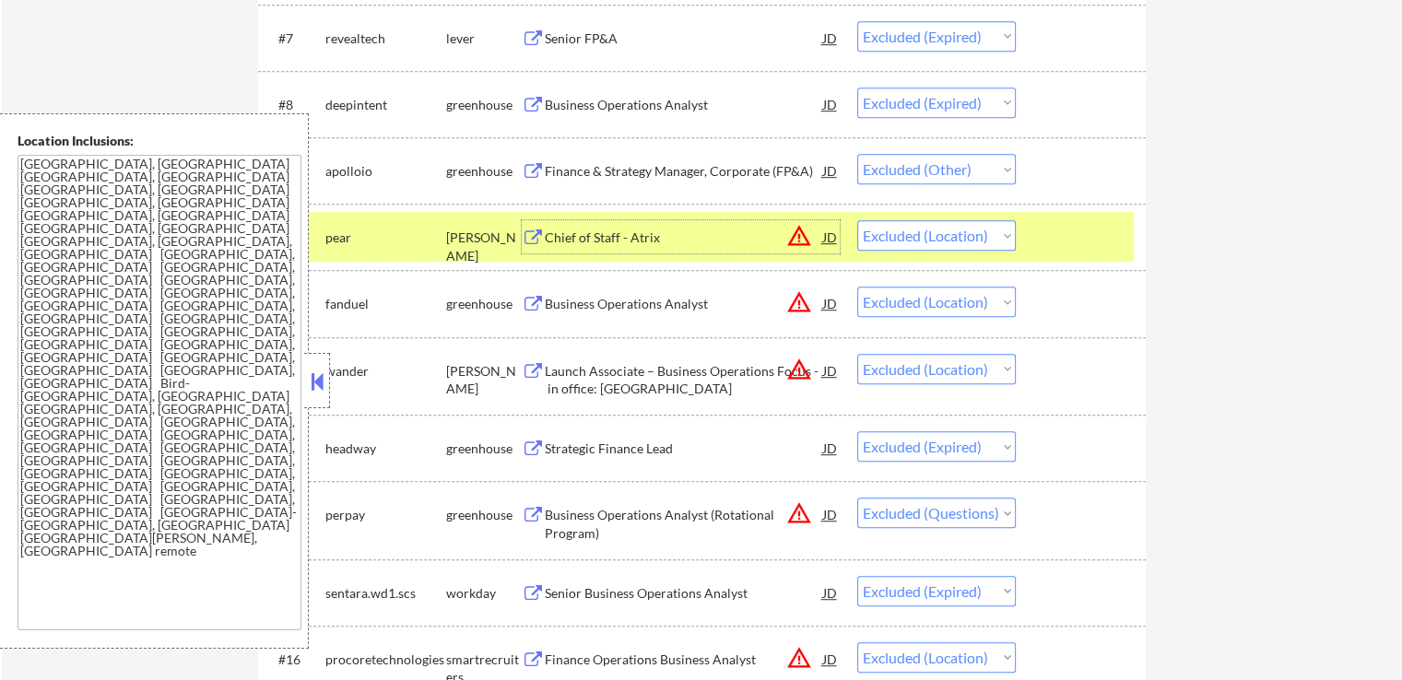
click at [641, 301] on div "Business Operations Analyst" at bounding box center [684, 304] width 278 height 18
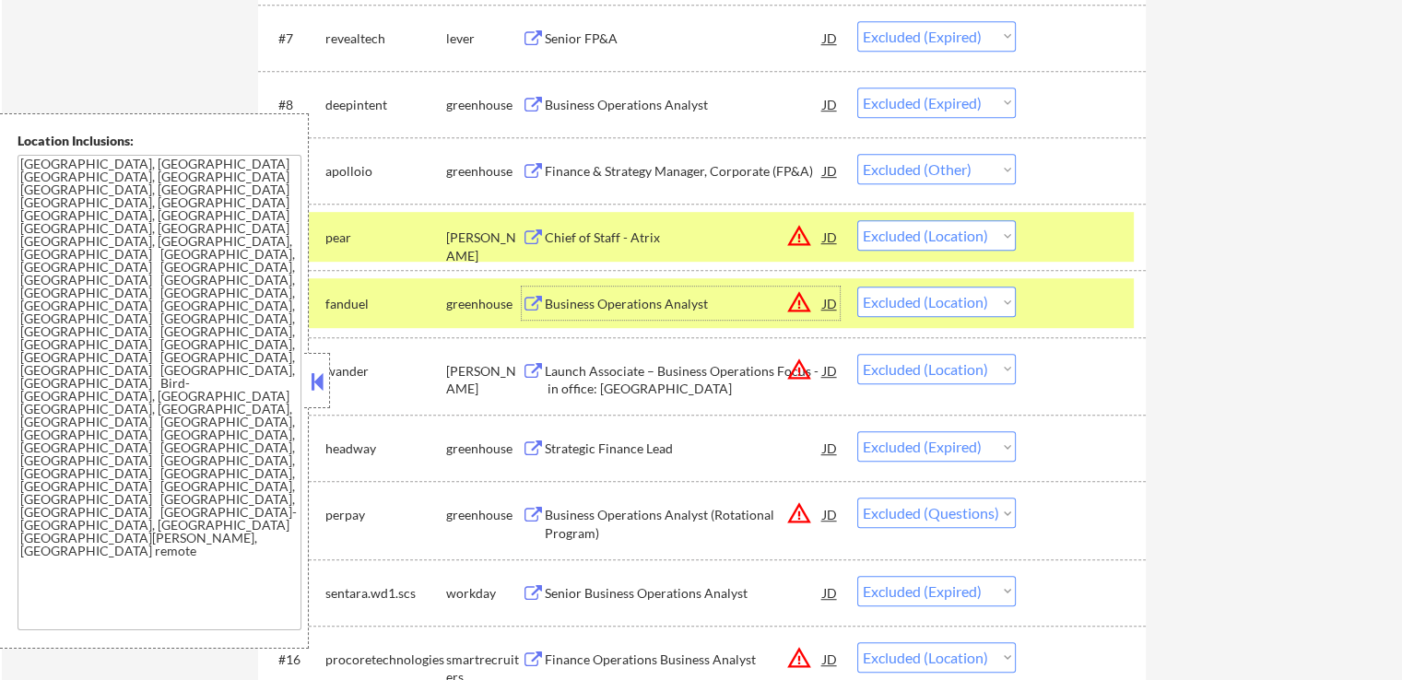
click at [664, 365] on div "Launch Associate – Business Operations Focus - in office: [GEOGRAPHIC_DATA]" at bounding box center [684, 380] width 278 height 36
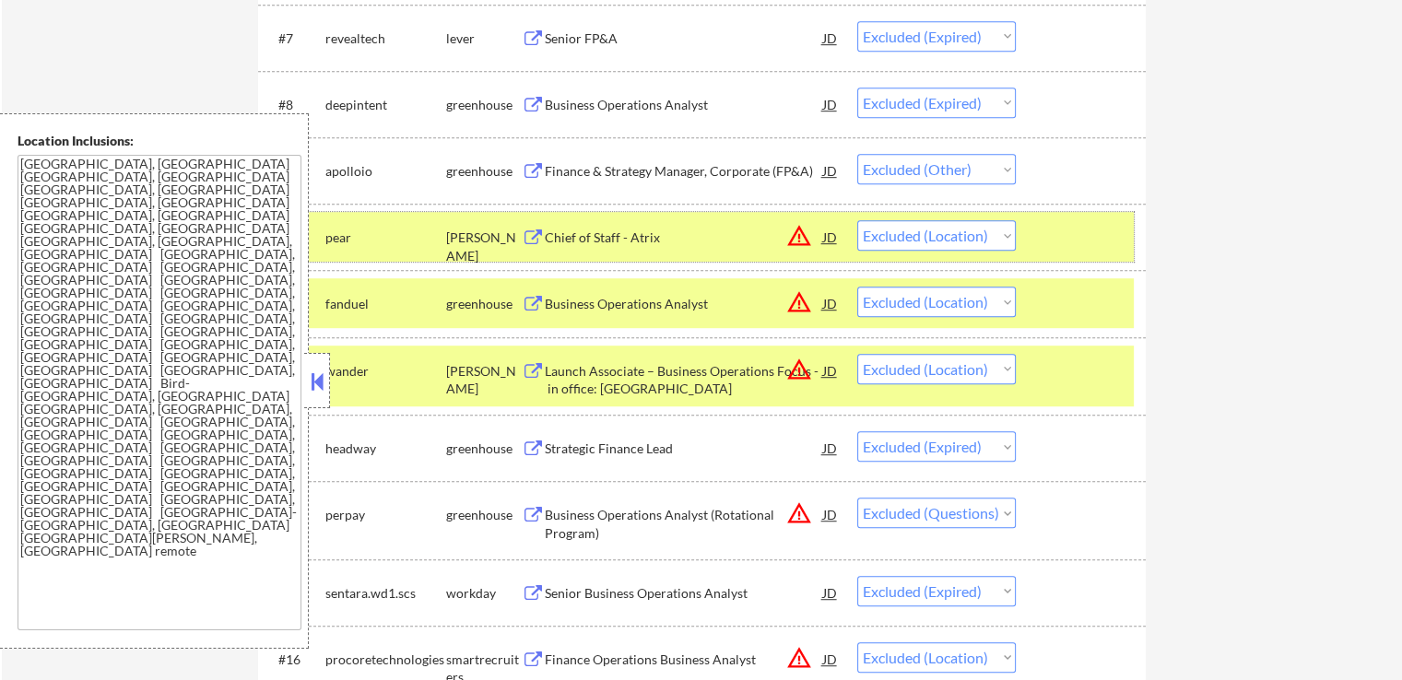
click at [1103, 236] on div at bounding box center [1083, 236] width 81 height 33
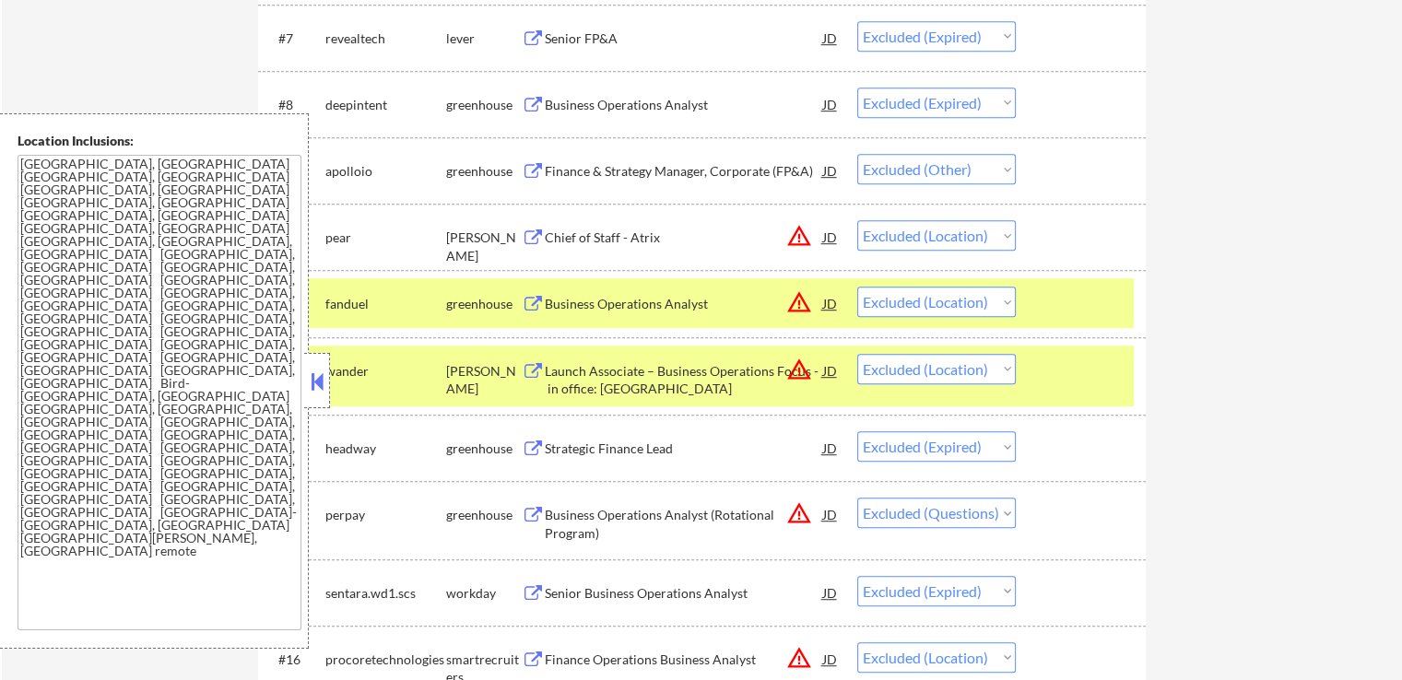
click at [1081, 307] on div at bounding box center [1083, 303] width 81 height 33
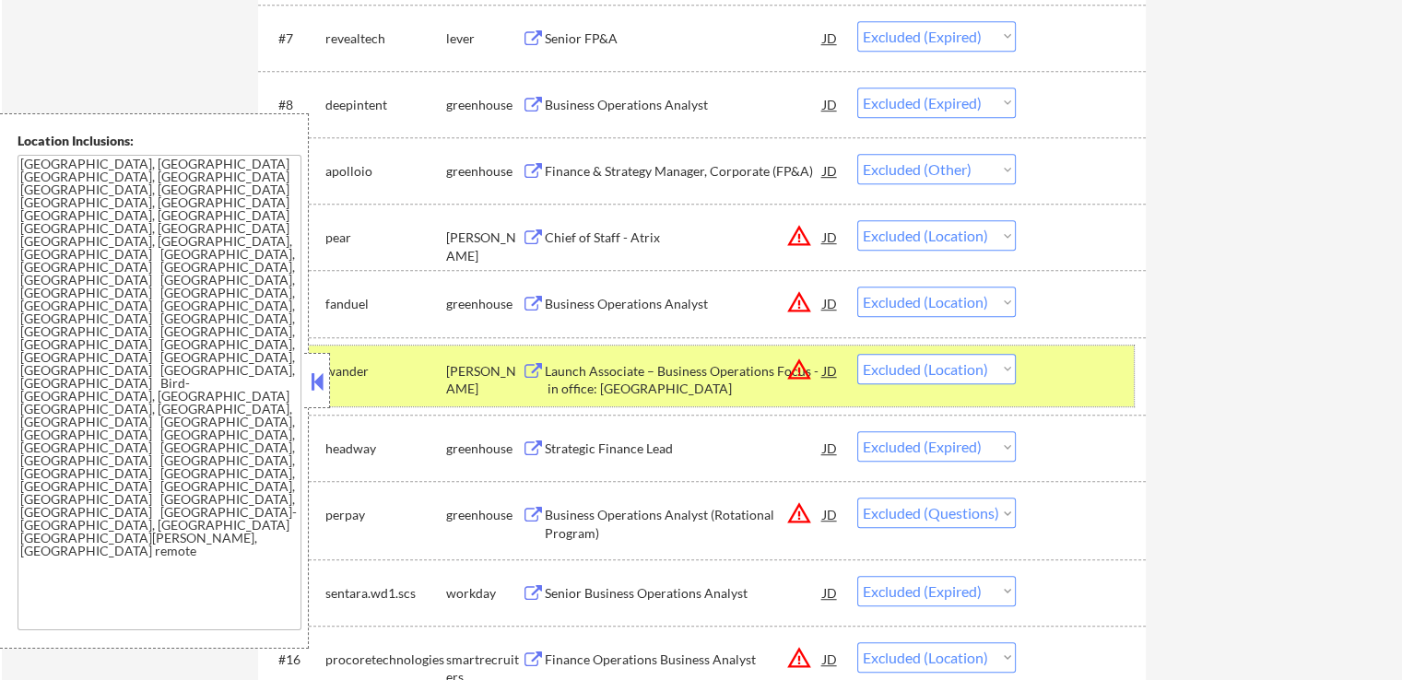
click at [1090, 370] on div at bounding box center [1083, 370] width 81 height 33
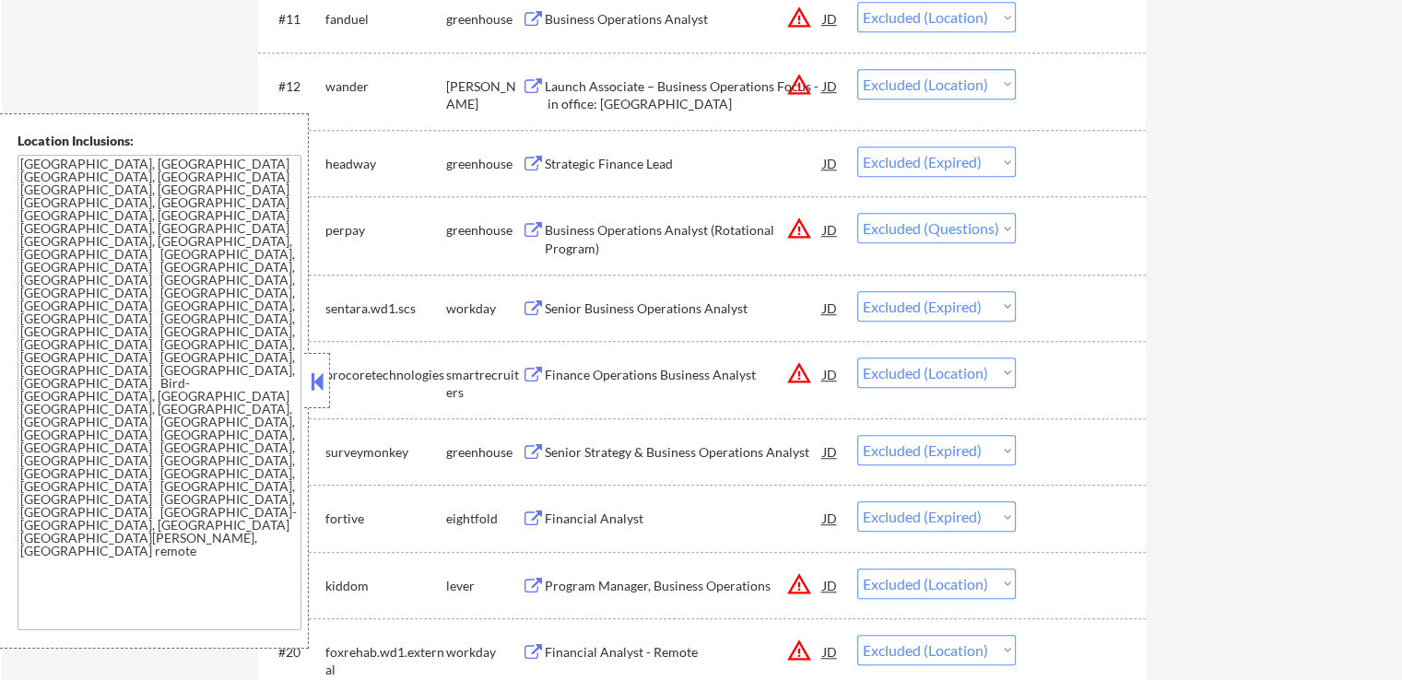
scroll to position [1383, 0]
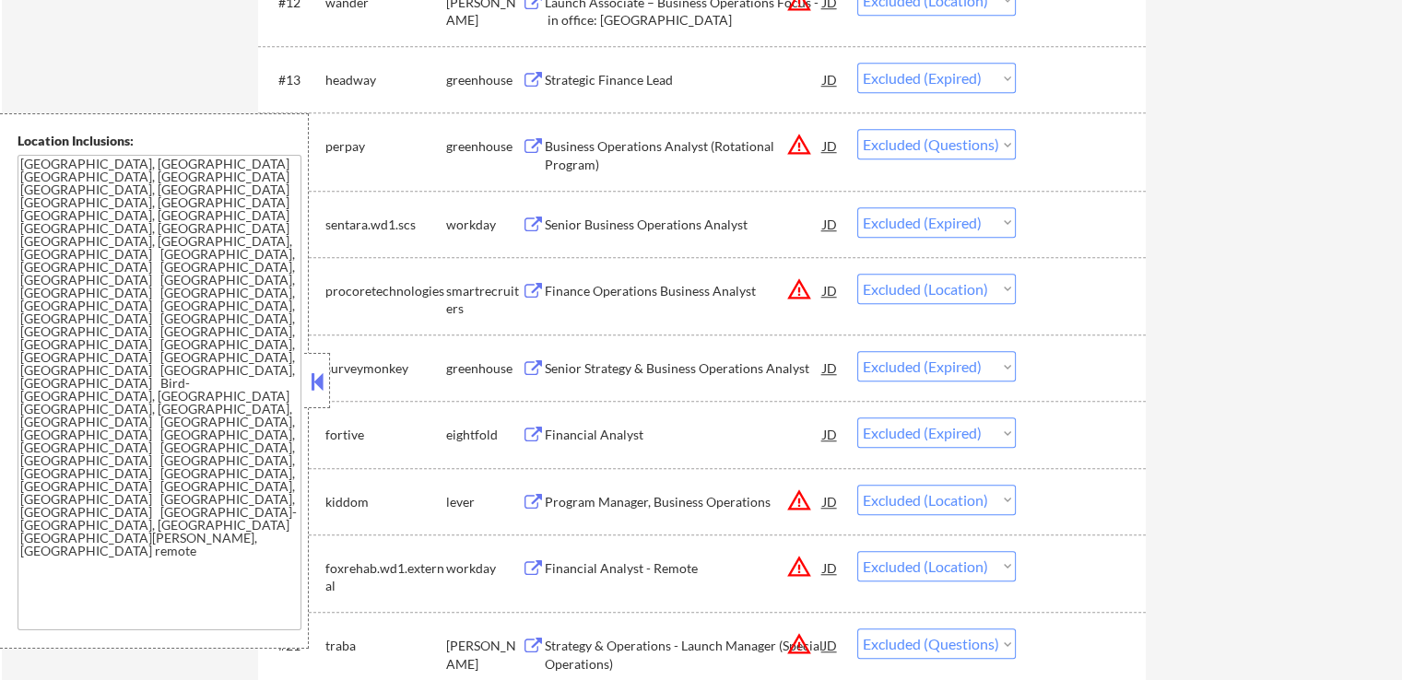
click at [649, 292] on div "Finance Operations Business Analyst" at bounding box center [684, 291] width 278 height 18
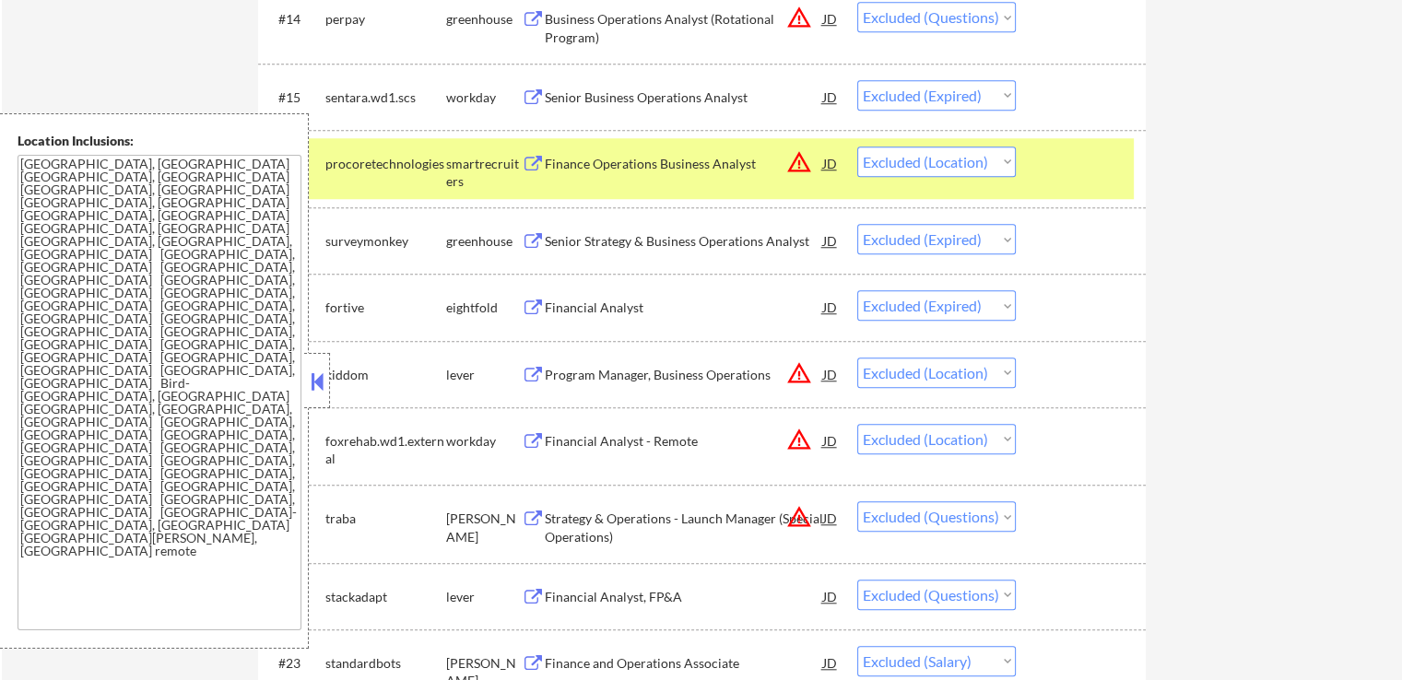
scroll to position [1567, 0]
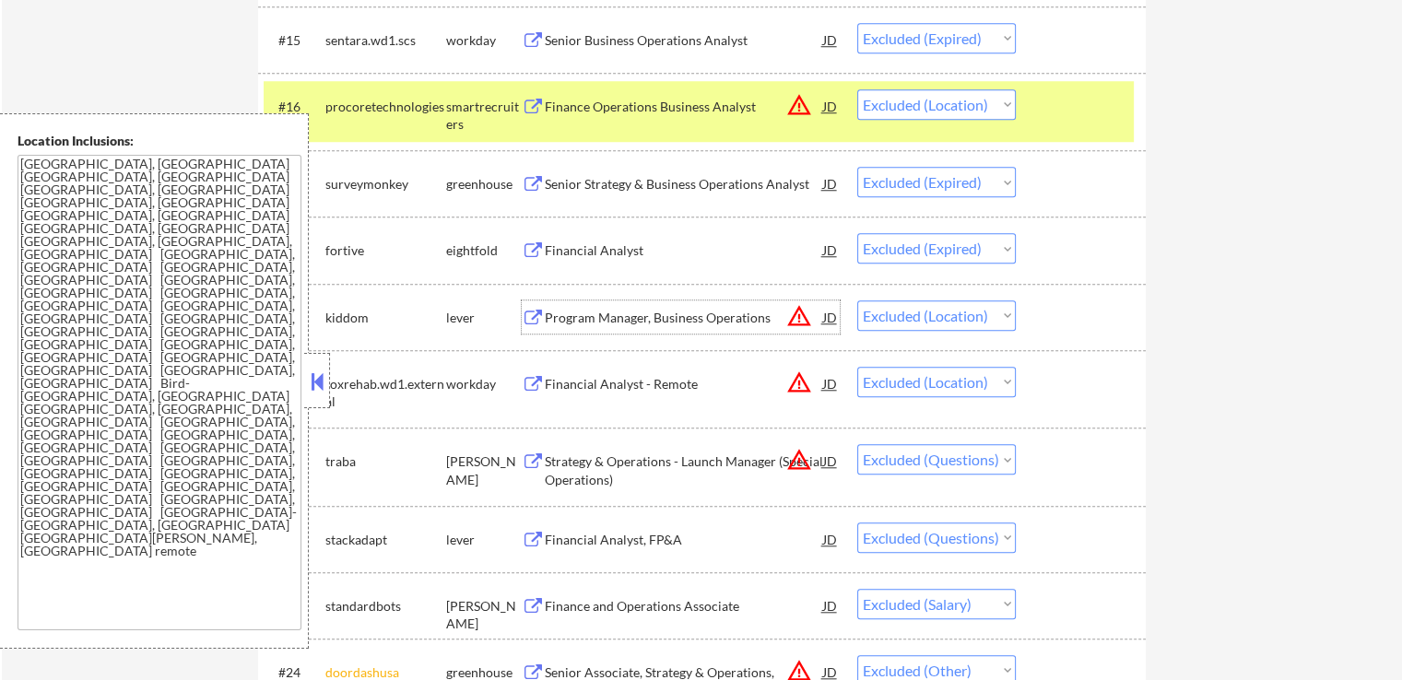
click at [608, 314] on div "Program Manager, Business Operations" at bounding box center [684, 318] width 278 height 18
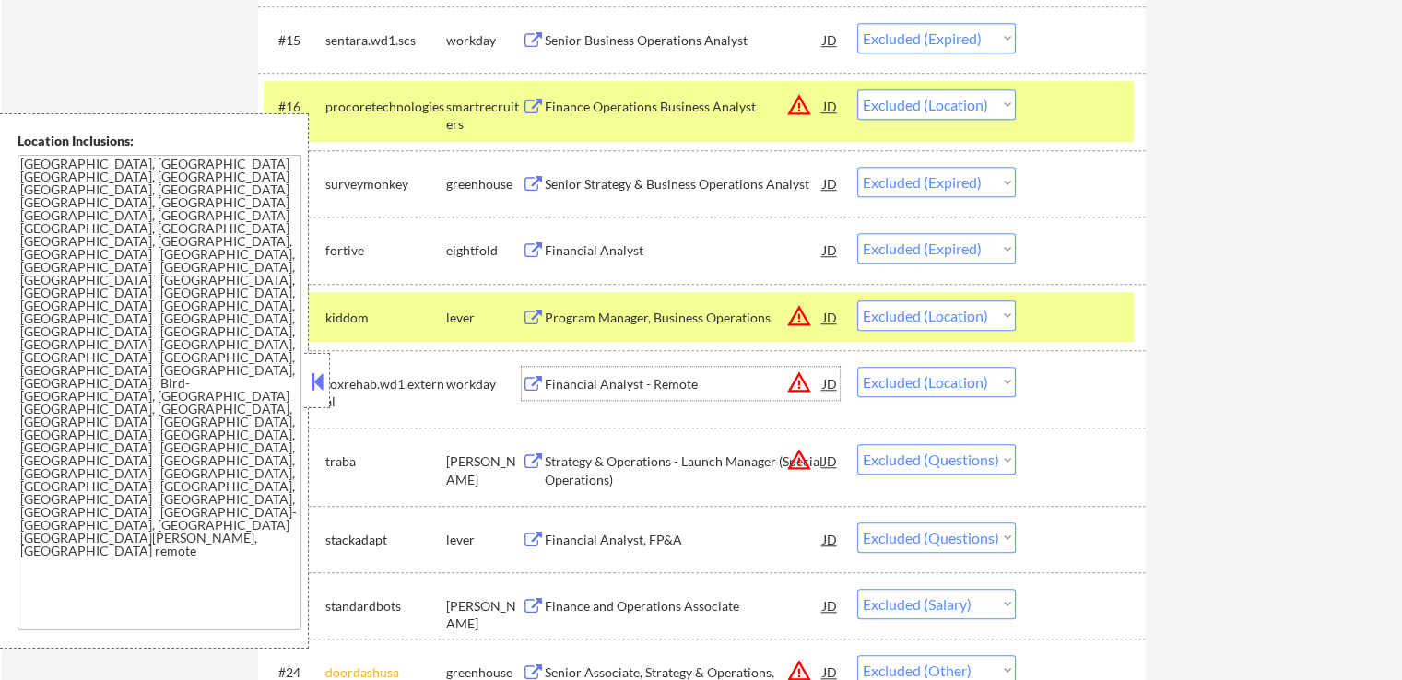
click at [636, 390] on div "Financial Analyst - Remote" at bounding box center [684, 384] width 278 height 18
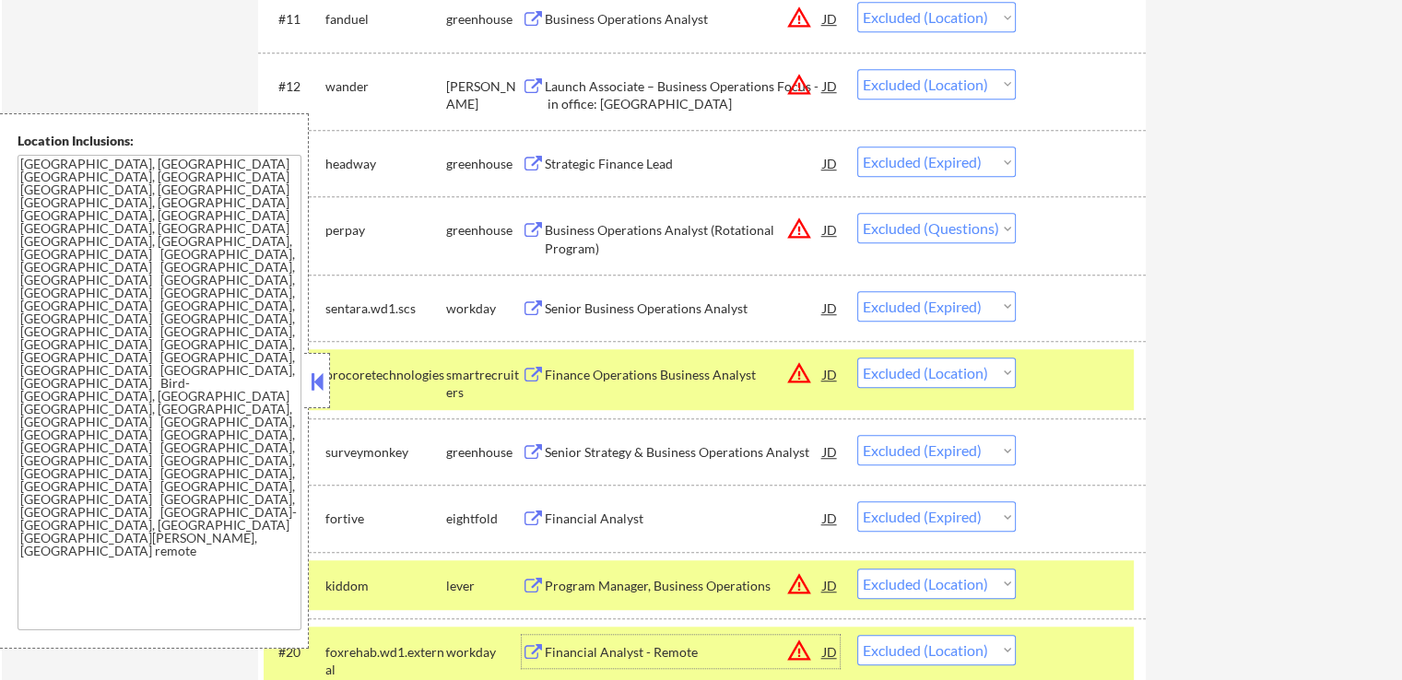
scroll to position [1106, 0]
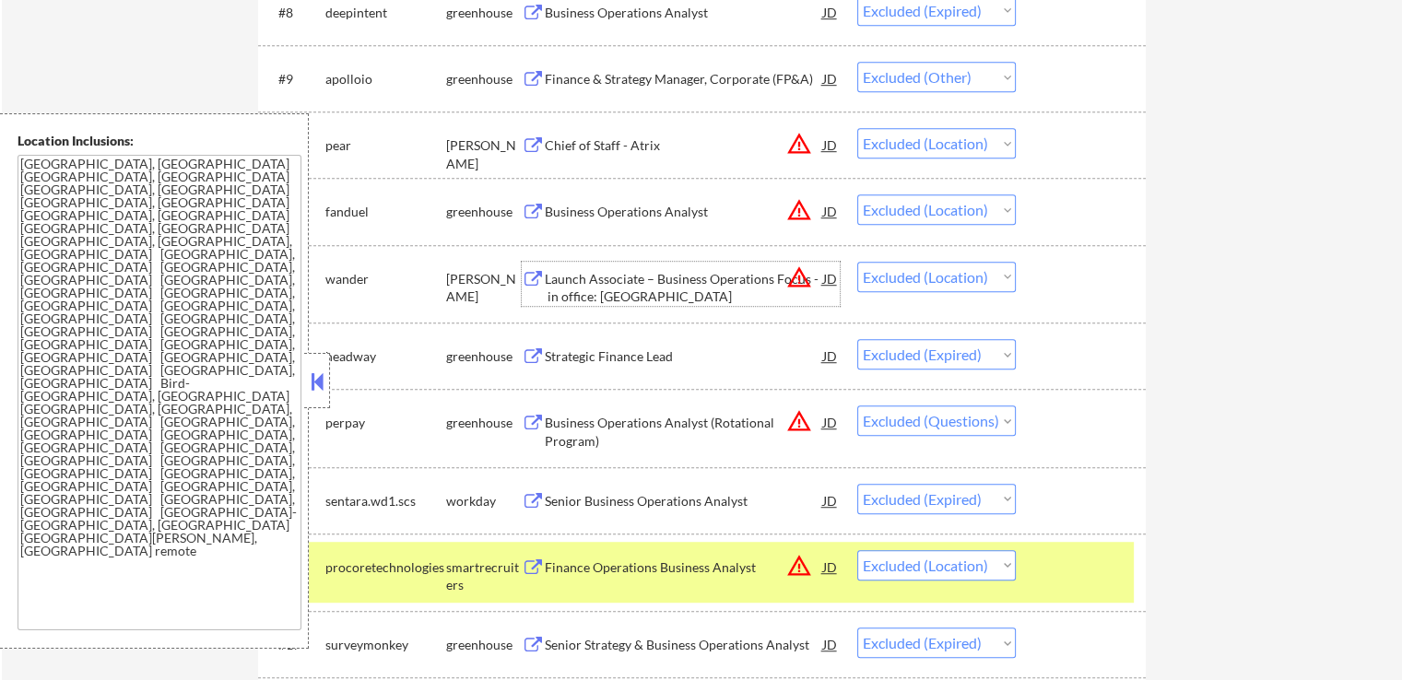
click at [624, 285] on div "Launch Associate – Business Operations Focus - in office: [GEOGRAPHIC_DATA]" at bounding box center [684, 288] width 278 height 36
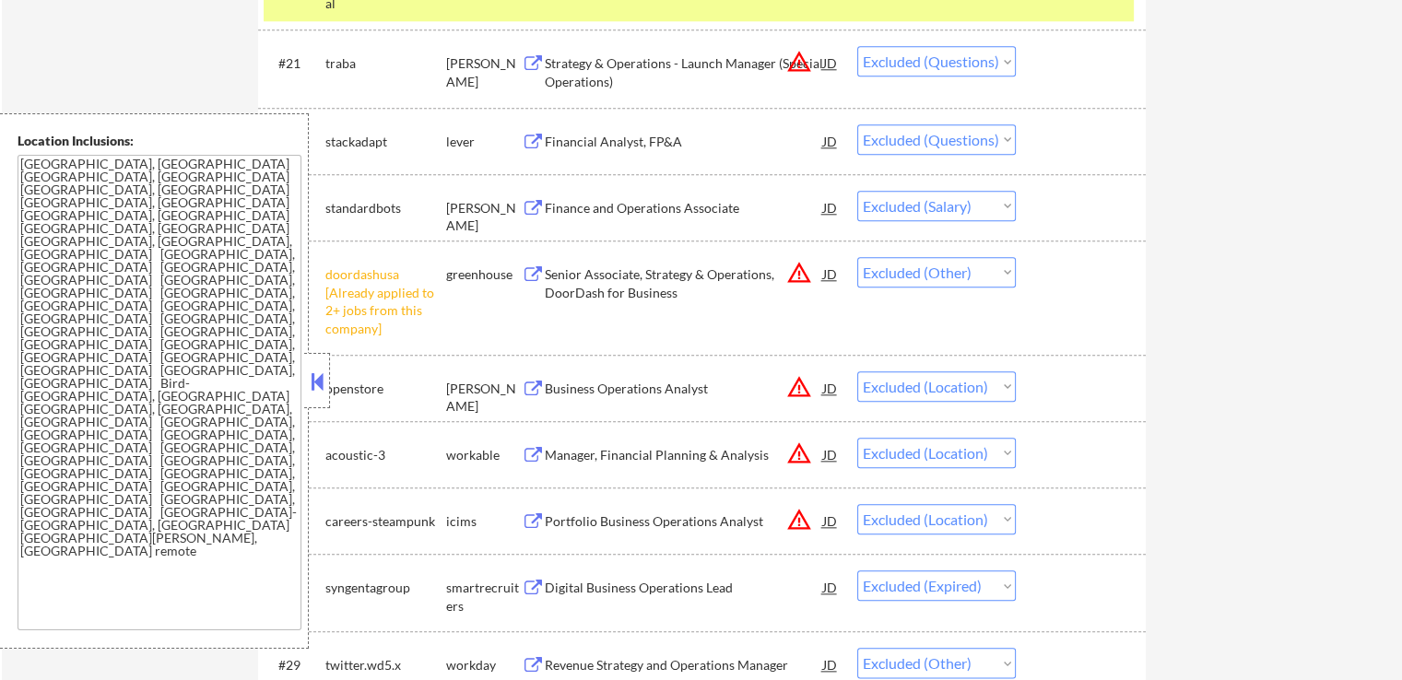
scroll to position [2028, 0]
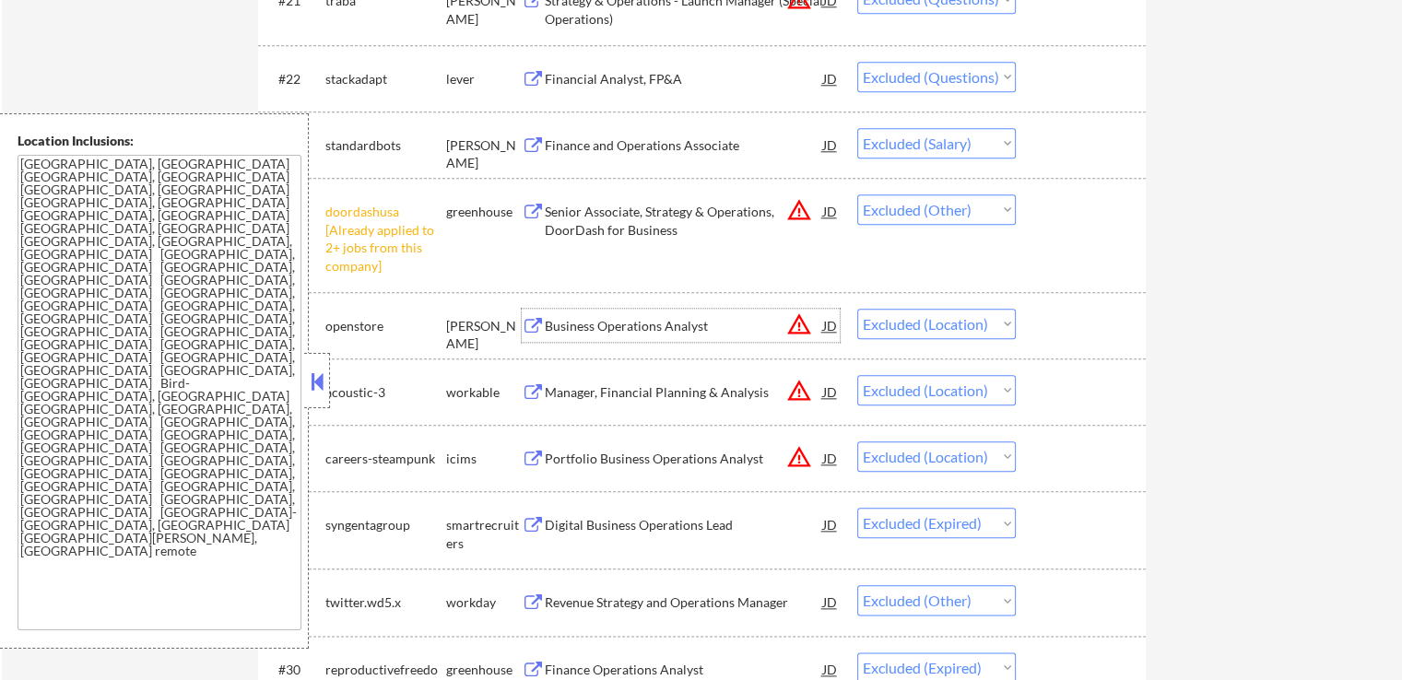
click at [550, 326] on div "Business Operations Analyst" at bounding box center [684, 326] width 278 height 18
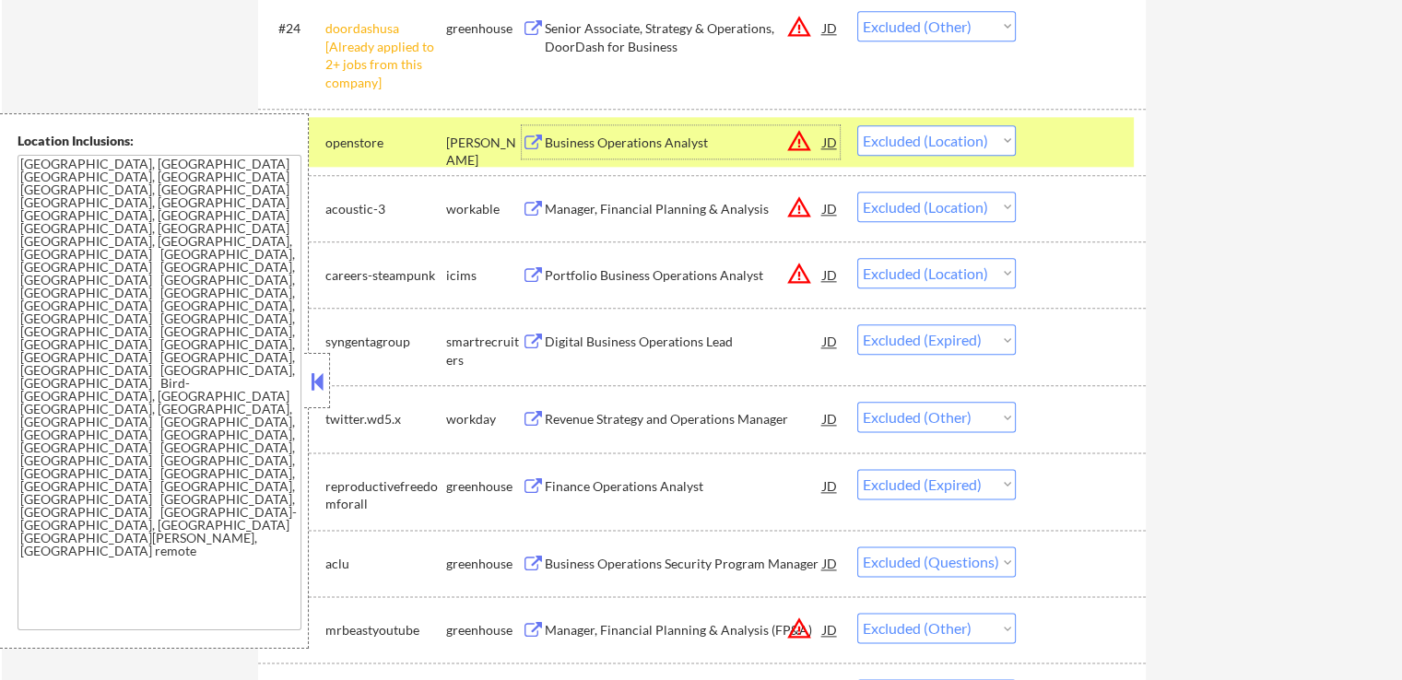
scroll to position [2212, 0]
click at [560, 207] on div "Manager, Financial Planning & Analysis" at bounding box center [684, 208] width 278 height 18
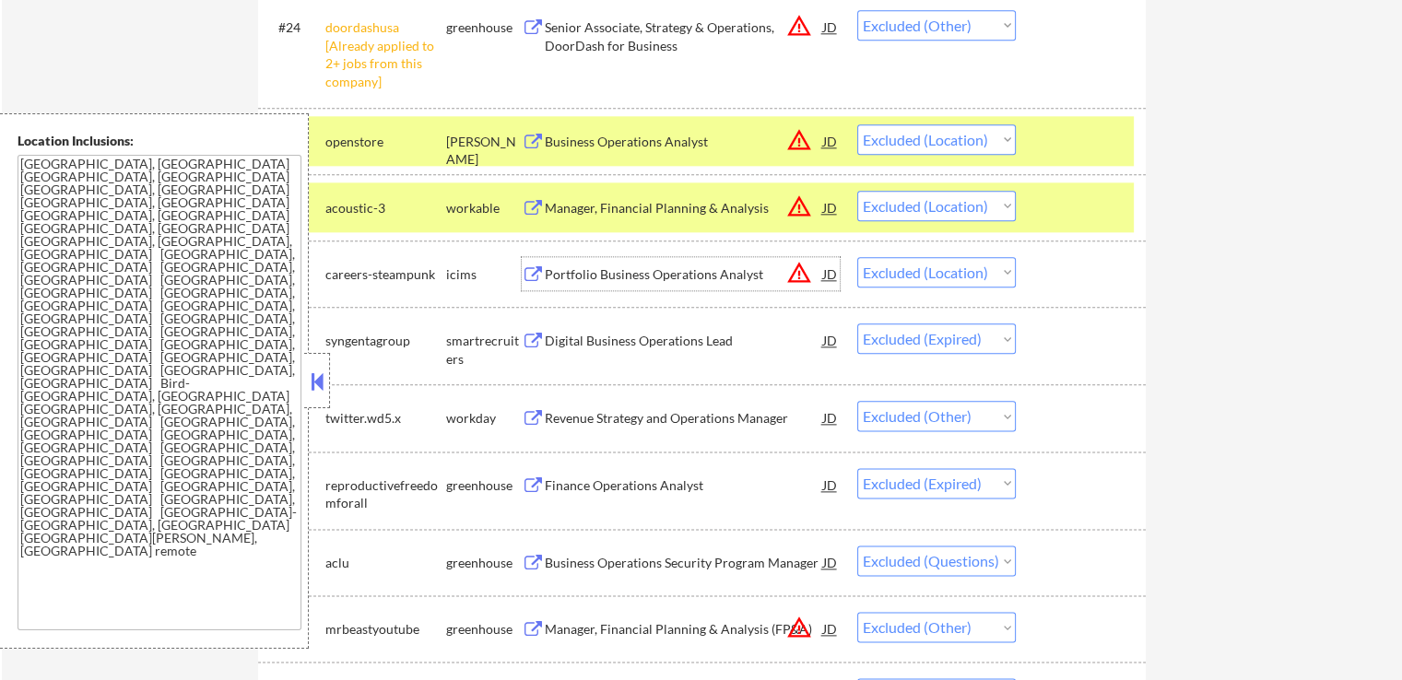
click at [664, 281] on div "Portfolio Business Operations Analyst" at bounding box center [684, 274] width 278 height 18
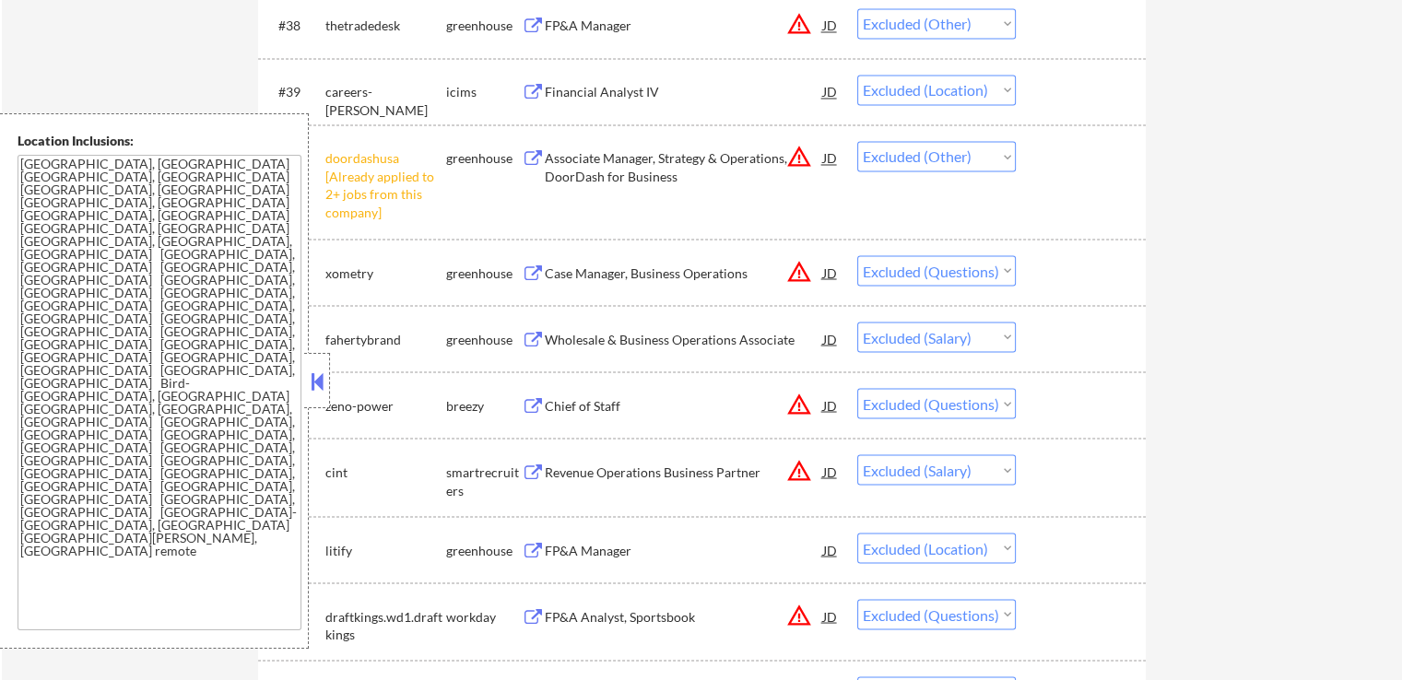
scroll to position [3411, 0]
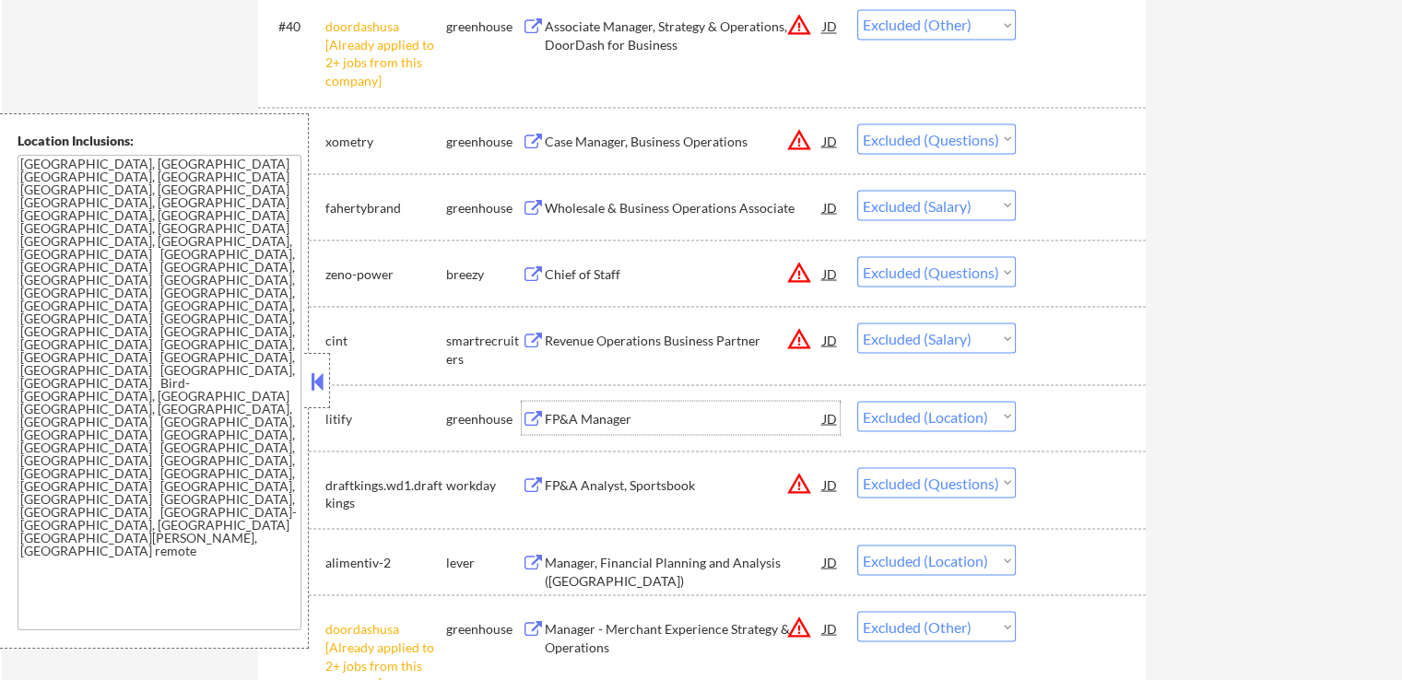
click at [593, 401] on div "FP&A Manager" at bounding box center [684, 417] width 278 height 33
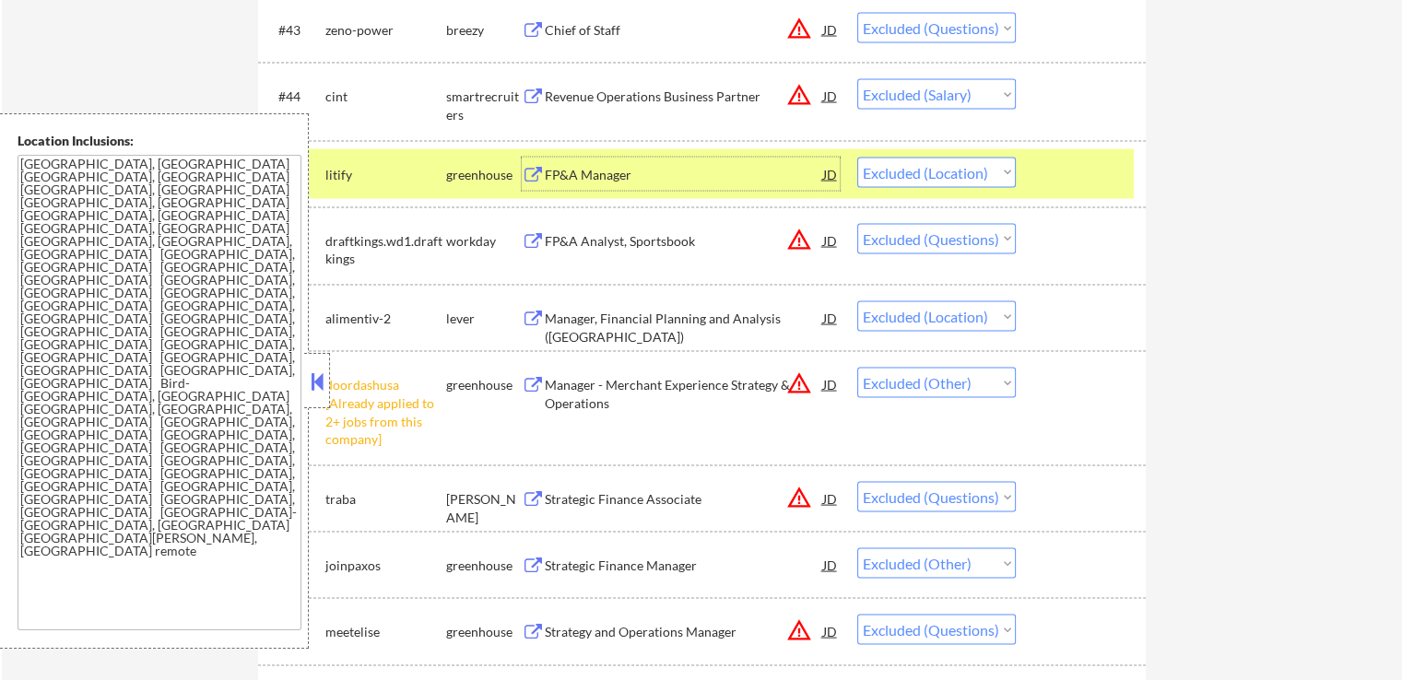
scroll to position [3687, 0]
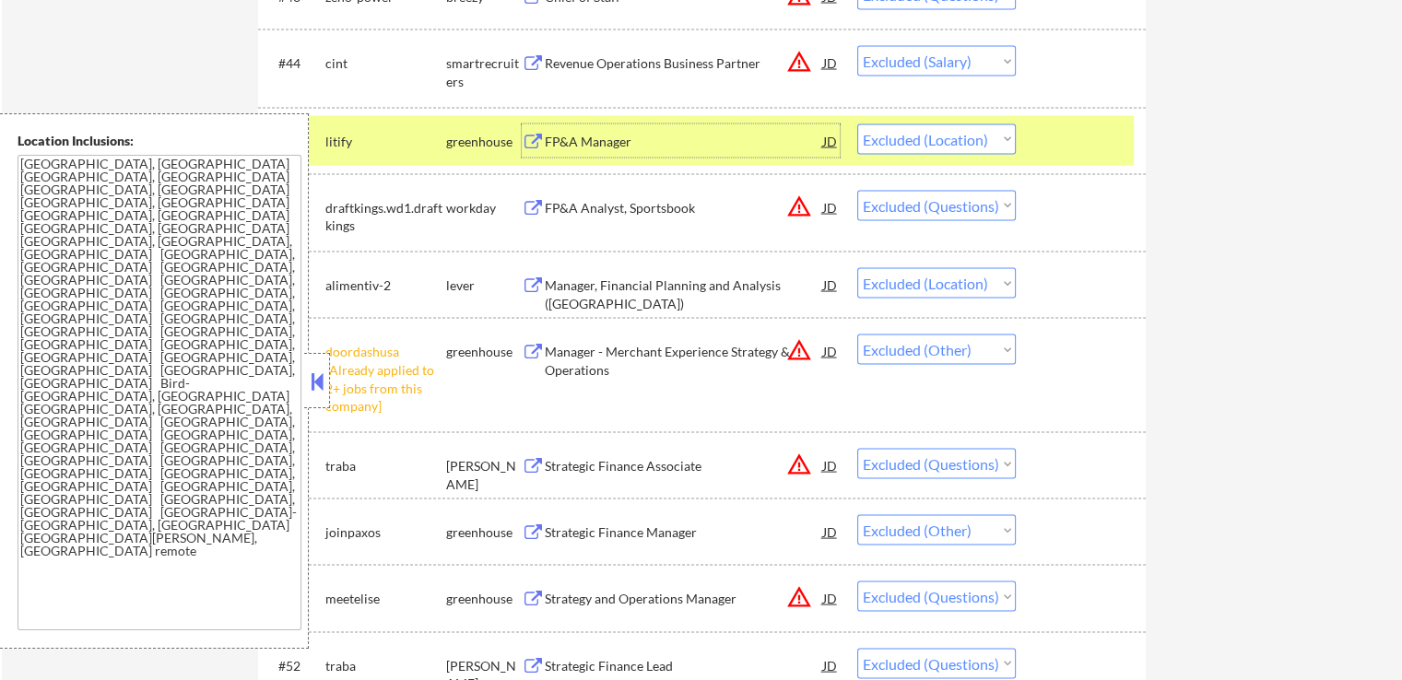
click at [586, 209] on div "FP&A Analyst, Sportsbook" at bounding box center [684, 208] width 278 height 18
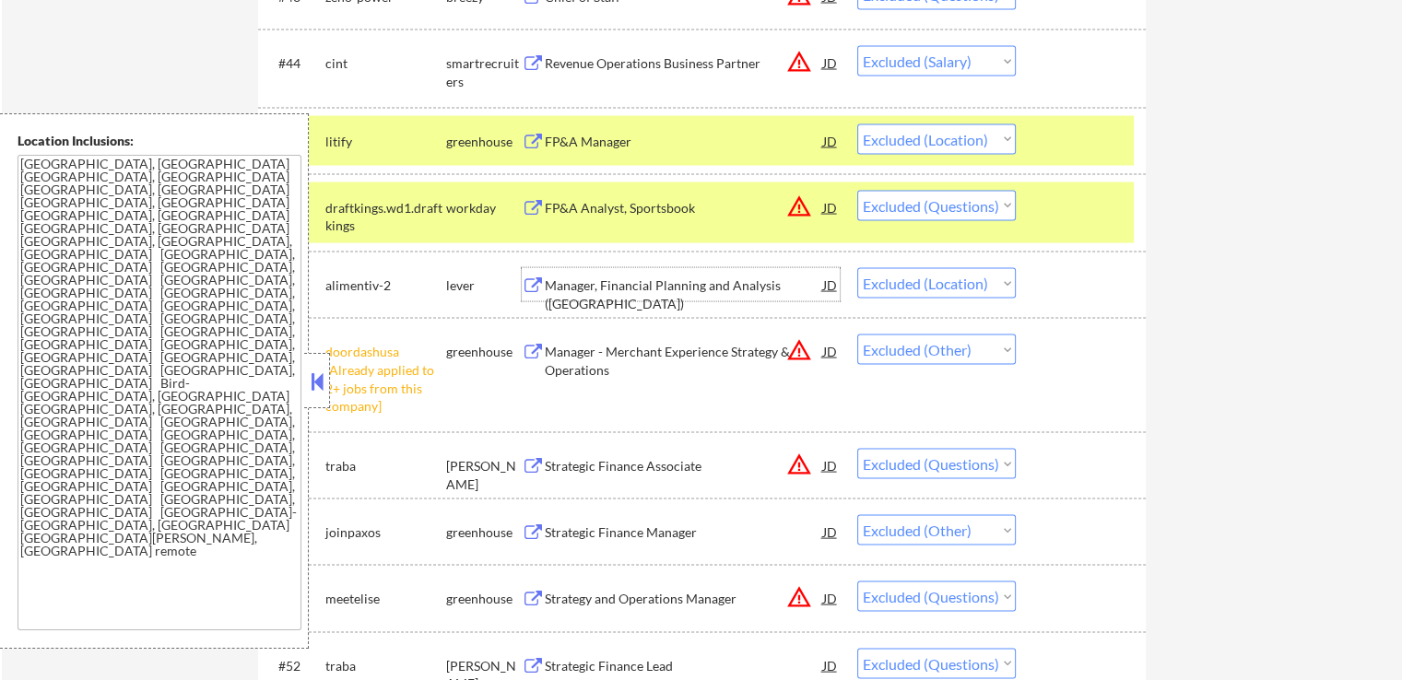
click at [646, 286] on div "Manager, Financial Planning and Analysis ([GEOGRAPHIC_DATA])" at bounding box center [684, 295] width 278 height 36
